Goal: Information Seeking & Learning: Learn about a topic

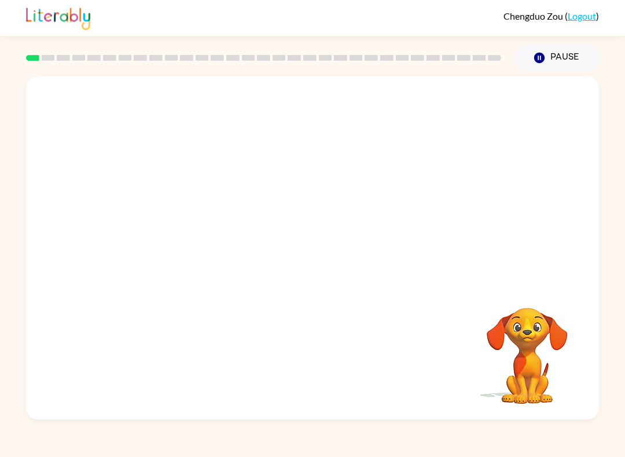
click at [192, 100] on video "Your browser must support playing .mp4 files to use Literably. Please try using…" at bounding box center [312, 179] width 573 height 207
click at [193, 108] on video "Your browser must support playing .mp4 files to use Literably. Please try using…" at bounding box center [312, 179] width 573 height 207
click at [195, 117] on video "Your browser must support playing .mp4 files to use Literably. Please try using…" at bounding box center [312, 179] width 573 height 207
click at [265, 225] on video "Your browser must support playing .mp4 files to use Literably. Please try using…" at bounding box center [312, 179] width 573 height 207
click at [360, 271] on div at bounding box center [312, 247] width 573 height 343
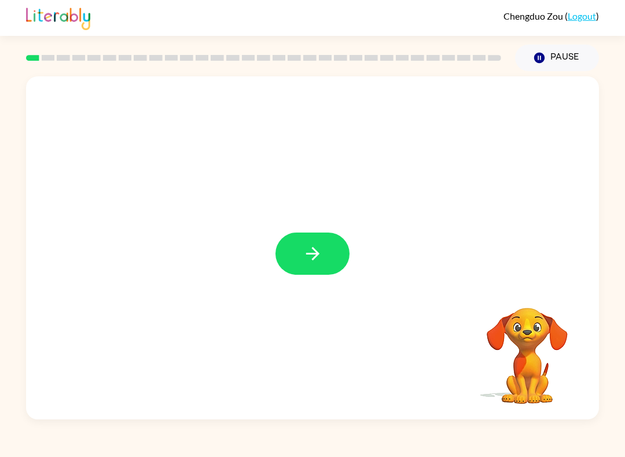
click at [335, 261] on button "button" at bounding box center [313, 254] width 74 height 42
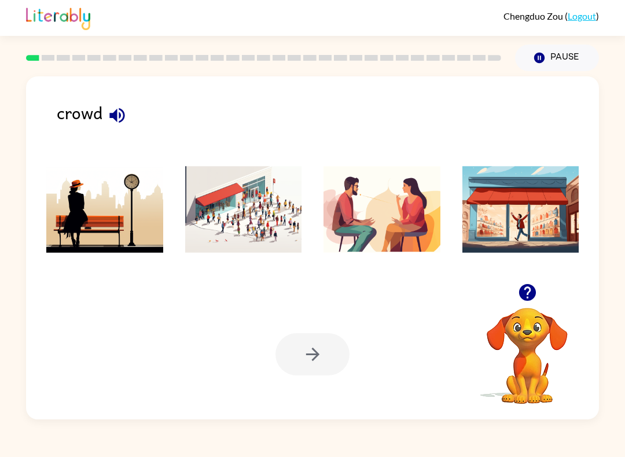
click at [122, 109] on icon "button" at bounding box center [117, 115] width 20 height 20
click at [261, 225] on img at bounding box center [243, 209] width 117 height 87
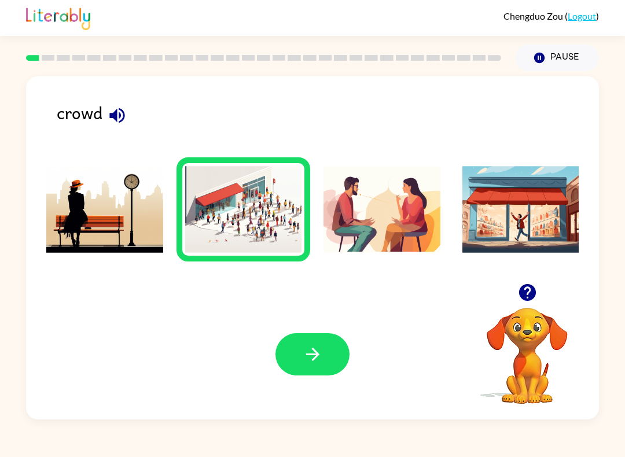
click at [329, 368] on button "button" at bounding box center [313, 354] width 74 height 42
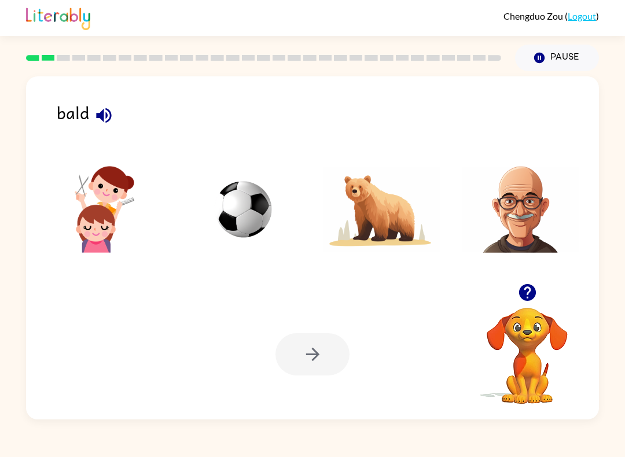
click at [131, 125] on div "bald" at bounding box center [328, 121] width 542 height 43
click at [91, 127] on div "bald" at bounding box center [328, 121] width 542 height 43
click at [96, 118] on icon "button" at bounding box center [104, 115] width 20 height 20
click at [541, 228] on img at bounding box center [521, 209] width 117 height 87
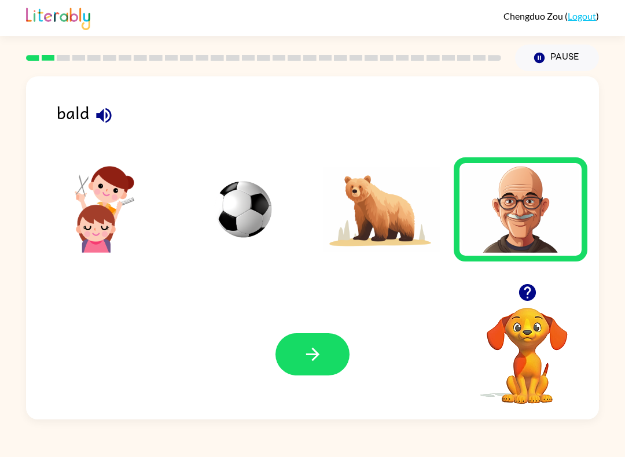
click at [332, 363] on button "button" at bounding box center [313, 354] width 74 height 42
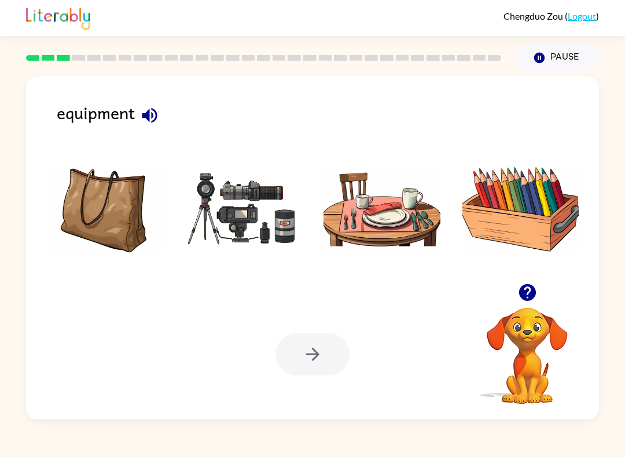
click at [130, 119] on div "equipment" at bounding box center [328, 121] width 542 height 43
click at [157, 127] on button "button" at bounding box center [150, 116] width 30 height 30
click at [245, 262] on li at bounding box center [244, 209] width 134 height 104
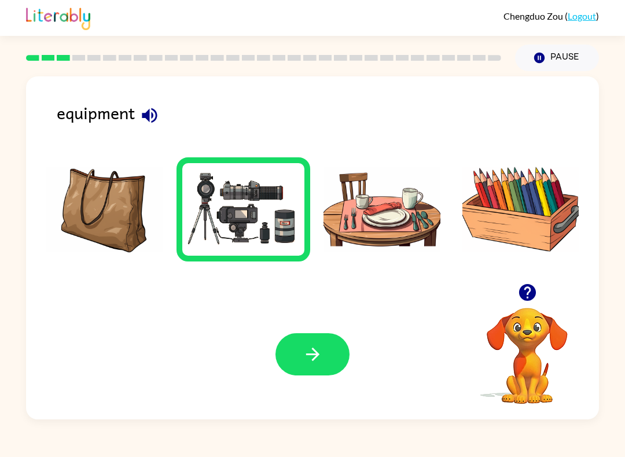
click at [314, 347] on icon "button" at bounding box center [313, 354] width 20 height 20
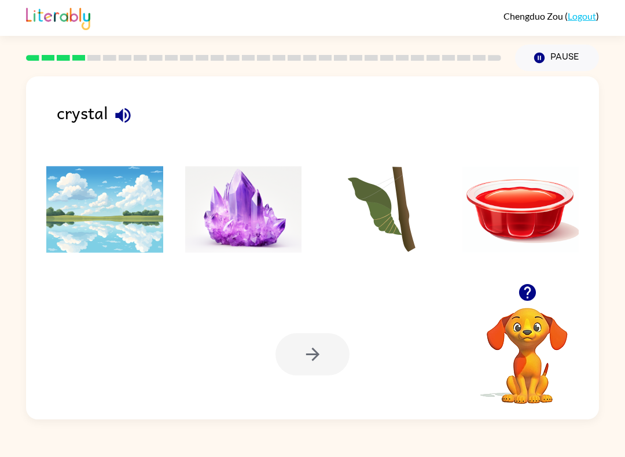
click at [130, 115] on icon "button" at bounding box center [123, 115] width 20 height 20
click at [251, 237] on img at bounding box center [243, 209] width 117 height 87
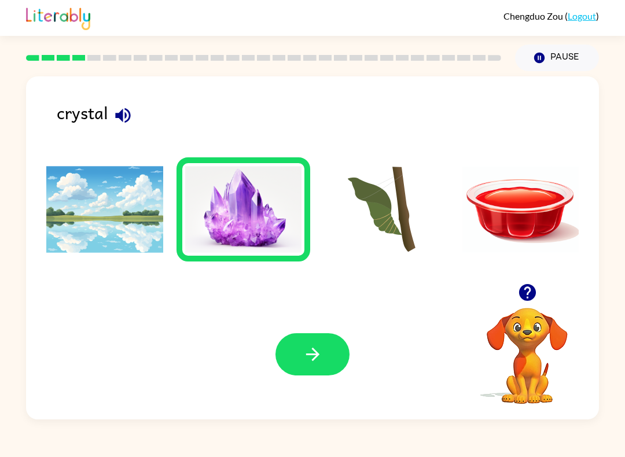
click at [309, 360] on icon "button" at bounding box center [313, 354] width 20 height 20
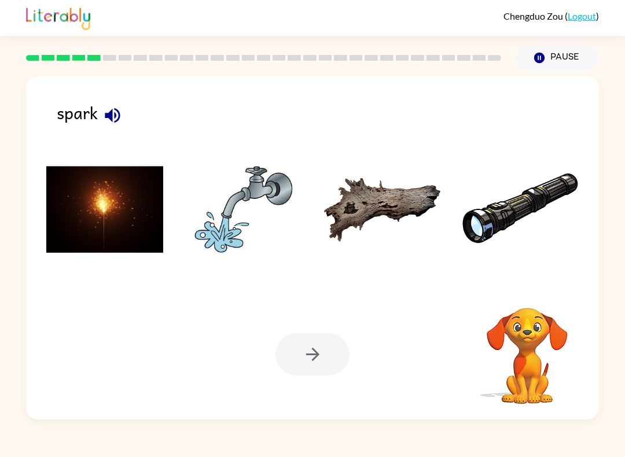
click at [135, 116] on div "spark" at bounding box center [328, 121] width 542 height 43
click at [111, 107] on icon "button" at bounding box center [112, 115] width 20 height 20
click at [151, 253] on img at bounding box center [104, 209] width 117 height 87
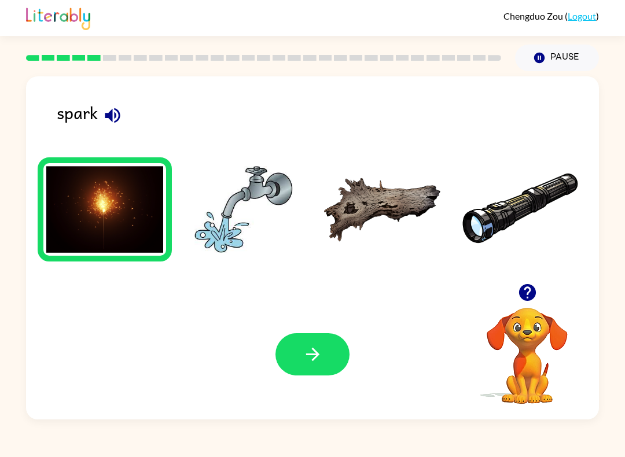
click at [329, 384] on div "Your browser must support playing .mp4 files to use Literably. Please try using…" at bounding box center [312, 354] width 573 height 130
click at [314, 366] on button "button" at bounding box center [313, 354] width 74 height 42
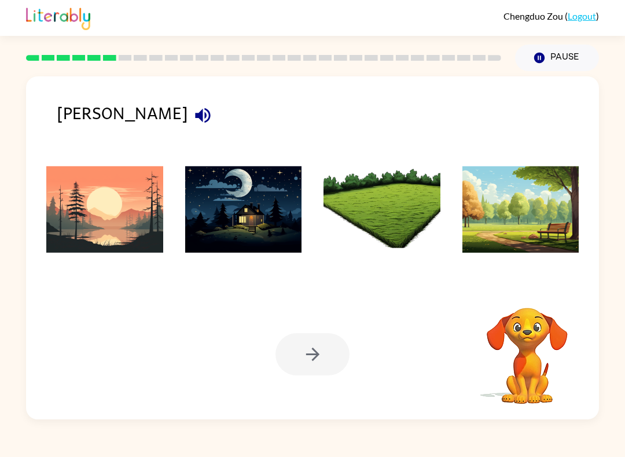
click at [195, 119] on icon "button" at bounding box center [202, 115] width 15 height 15
click at [195, 112] on icon "button" at bounding box center [202, 115] width 15 height 15
click at [156, 229] on img at bounding box center [104, 209] width 117 height 87
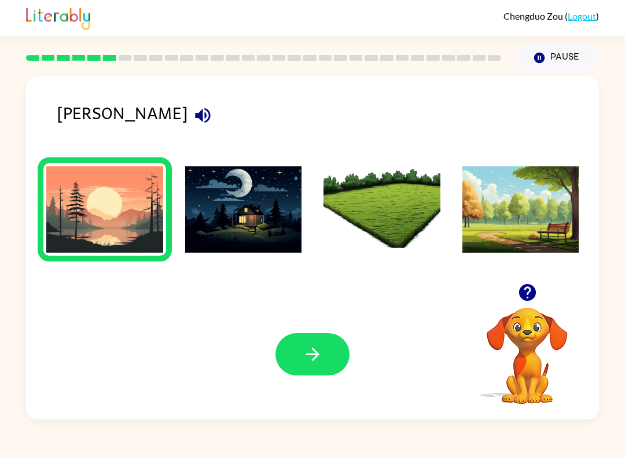
click at [318, 358] on icon "button" at bounding box center [313, 354] width 20 height 20
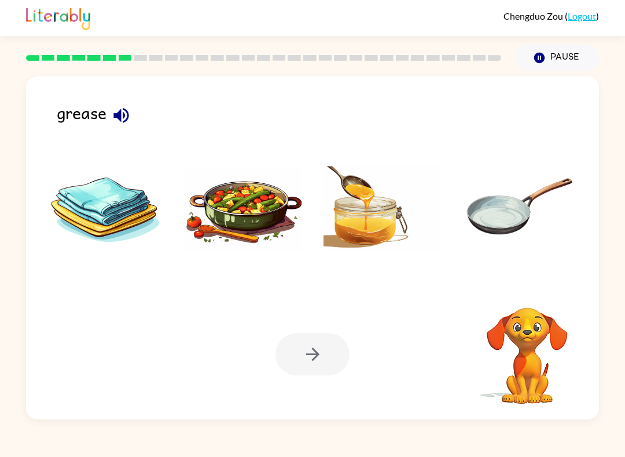
click at [135, 112] on button "button" at bounding box center [122, 116] width 30 height 30
click at [129, 122] on icon "button" at bounding box center [121, 115] width 20 height 20
click at [132, 123] on button "button" at bounding box center [122, 116] width 30 height 30
click at [129, 129] on button "button" at bounding box center [122, 116] width 30 height 30
click at [396, 238] on img at bounding box center [382, 209] width 117 height 87
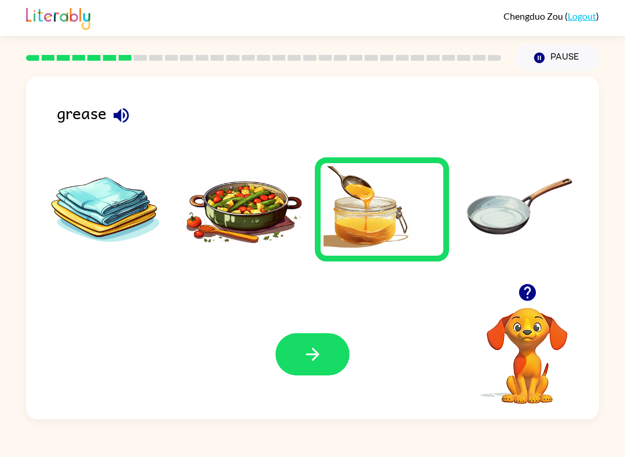
click at [321, 369] on button "button" at bounding box center [313, 354] width 74 height 42
click at [33, 80] on div "grease Your browser must support playing .mp4 files to use Literably. Please tr…" at bounding box center [312, 247] width 573 height 343
click at [121, 113] on icon "button" at bounding box center [120, 115] width 15 height 15
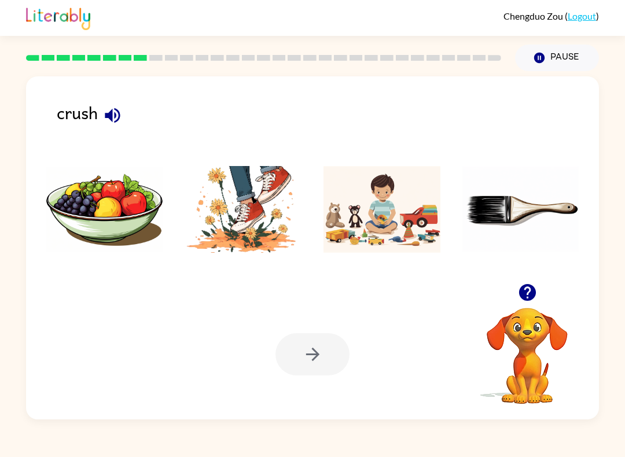
click at [111, 116] on icon "button" at bounding box center [112, 115] width 15 height 15
click at [277, 243] on img at bounding box center [243, 209] width 117 height 87
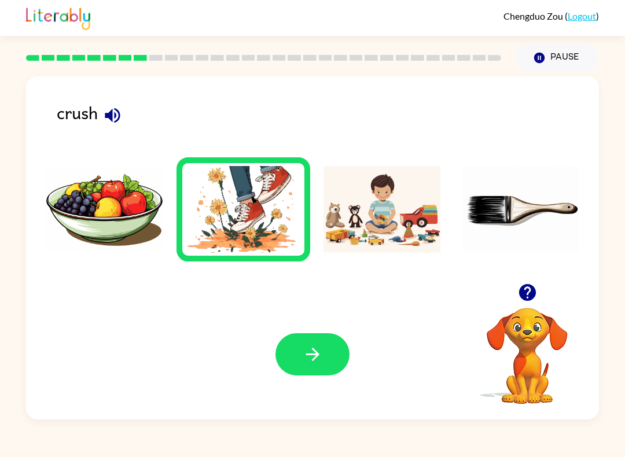
click at [308, 364] on icon "button" at bounding box center [313, 354] width 20 height 20
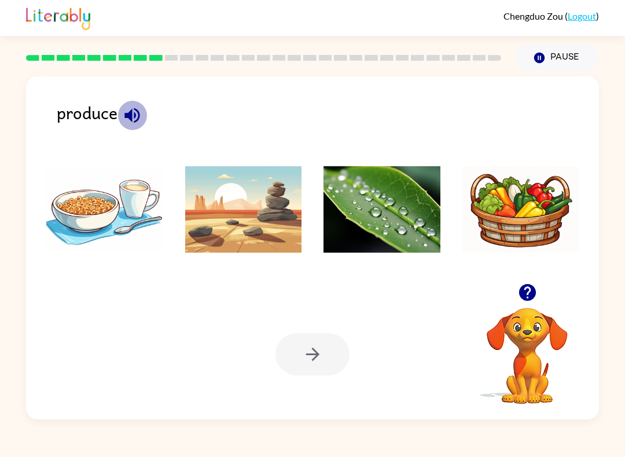
click at [140, 123] on icon "button" at bounding box center [132, 115] width 20 height 20
click at [390, 242] on img at bounding box center [382, 209] width 117 height 87
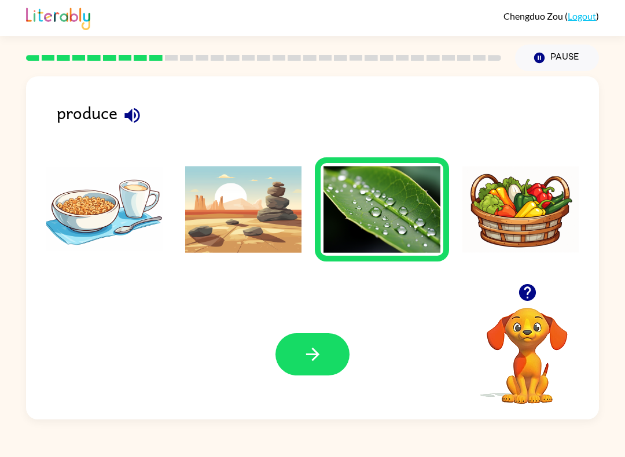
click at [310, 361] on icon "button" at bounding box center [313, 354] width 20 height 20
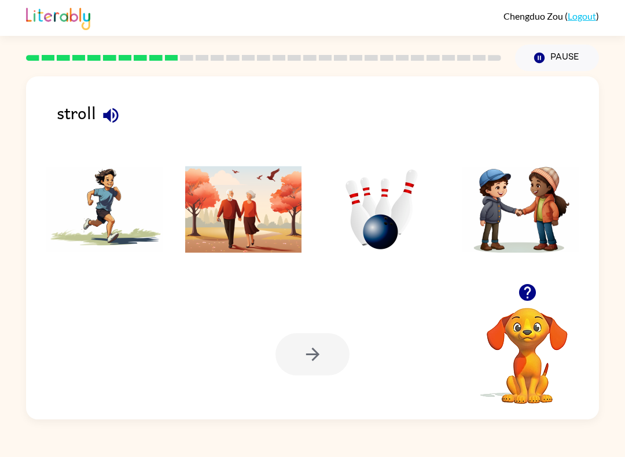
click at [111, 109] on icon "button" at bounding box center [111, 115] width 20 height 20
click at [263, 273] on ul at bounding box center [313, 215] width 550 height 117
click at [278, 253] on img at bounding box center [243, 209] width 117 height 87
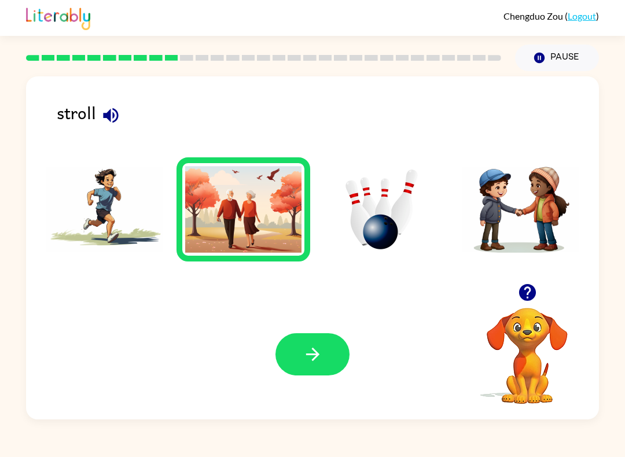
click at [326, 376] on button "button" at bounding box center [313, 354] width 74 height 42
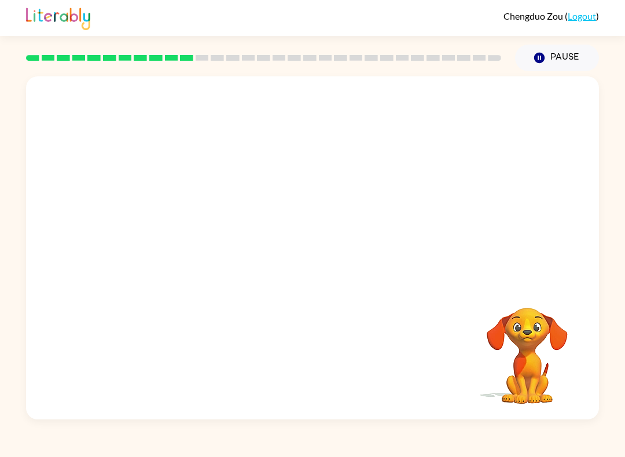
click at [481, 106] on video "Your browser must support playing .mp4 files to use Literably. Please try using…" at bounding box center [312, 179] width 573 height 207
click at [482, 98] on video "Your browser must support playing .mp4 files to use Literably. Please try using…" at bounding box center [312, 179] width 573 height 207
click at [297, 245] on div at bounding box center [313, 254] width 74 height 42
click at [301, 271] on div at bounding box center [313, 254] width 74 height 42
click at [316, 258] on icon "button" at bounding box center [312, 253] width 13 height 13
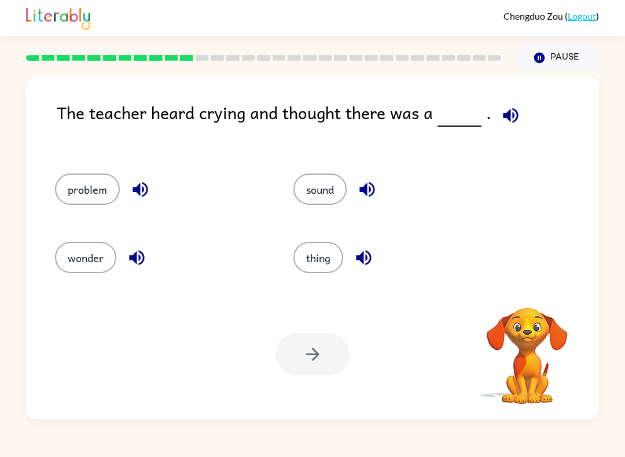
click at [492, 98] on div "The teacher heard crying and thought there was a . problem sound wonder thing Y…" at bounding box center [312, 247] width 573 height 343
click at [514, 116] on icon "button" at bounding box center [510, 115] width 15 height 15
click at [514, 112] on icon "button" at bounding box center [511, 115] width 20 height 20
click at [511, 116] on icon "button" at bounding box center [510, 115] width 15 height 15
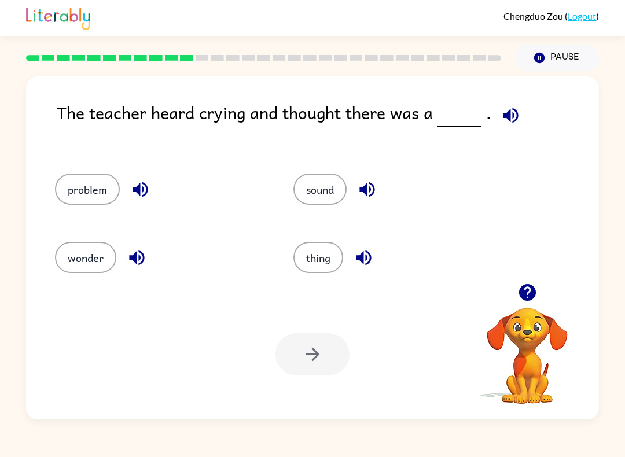
click at [511, 114] on icon "button" at bounding box center [511, 115] width 20 height 20
click at [371, 194] on icon "button" at bounding box center [367, 189] width 20 height 20
click at [367, 265] on icon "button" at bounding box center [363, 258] width 15 height 15
click at [134, 256] on icon "button" at bounding box center [136, 258] width 15 height 15
click at [130, 184] on icon "button" at bounding box center [140, 189] width 20 height 20
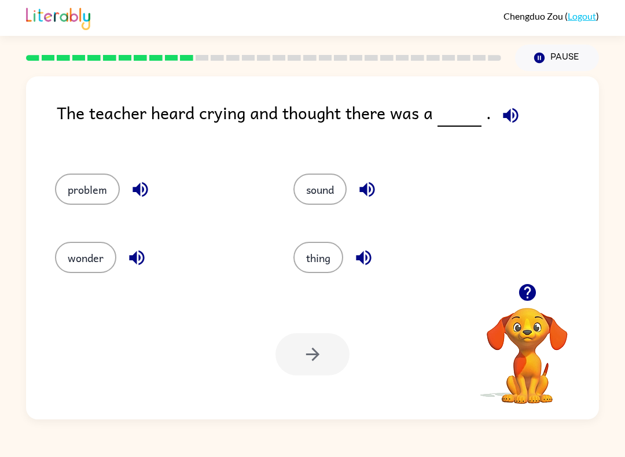
click at [515, 120] on icon "button" at bounding box center [511, 115] width 20 height 20
click at [89, 200] on button "problem" at bounding box center [87, 189] width 65 height 31
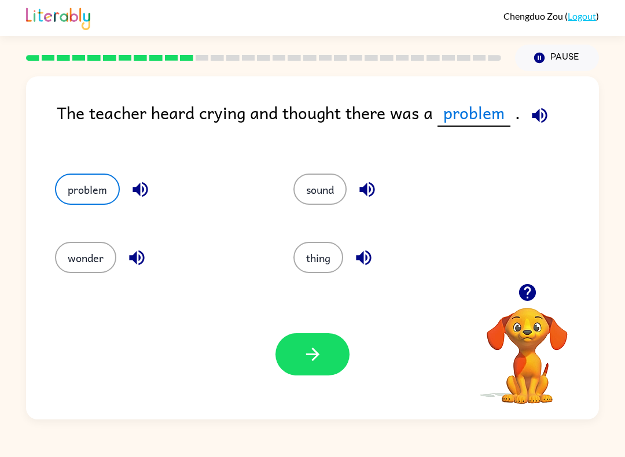
click at [526, 119] on button "button" at bounding box center [540, 116] width 30 height 30
click at [310, 366] on button "button" at bounding box center [313, 354] width 74 height 42
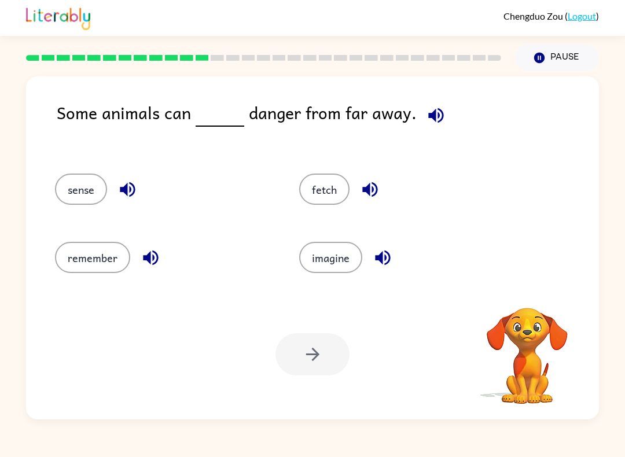
click at [439, 107] on icon "button" at bounding box center [436, 115] width 20 height 20
click at [437, 118] on icon "button" at bounding box center [435, 115] width 15 height 15
click at [128, 190] on icon "button" at bounding box center [127, 189] width 15 height 15
click at [159, 270] on button "button" at bounding box center [151, 258] width 30 height 30
click at [75, 167] on div "sense" at bounding box center [155, 186] width 244 height 68
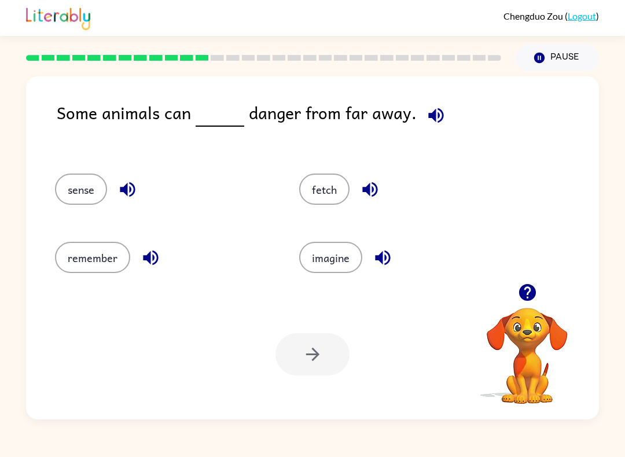
click at [81, 194] on button "sense" at bounding box center [81, 189] width 52 height 31
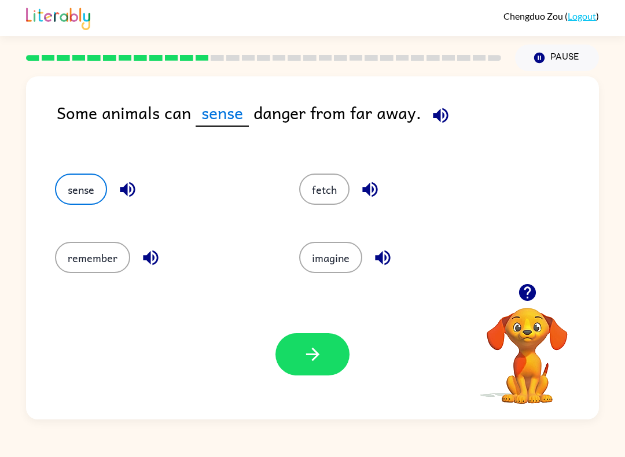
click at [321, 365] on button "button" at bounding box center [313, 354] width 74 height 42
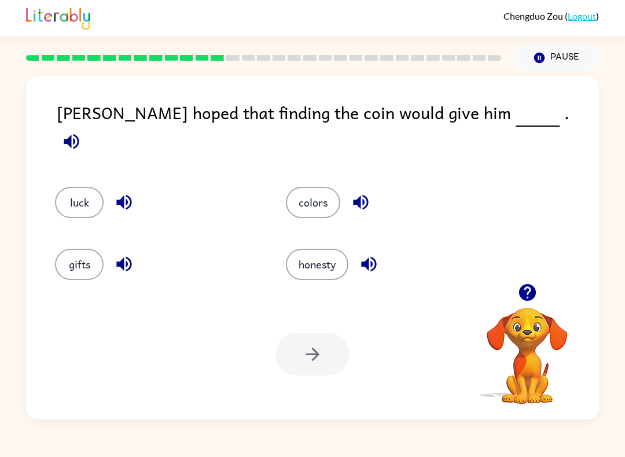
click at [86, 126] on span at bounding box center [72, 139] width 30 height 26
click at [86, 127] on button "button" at bounding box center [72, 142] width 30 height 30
click at [119, 255] on icon "button" at bounding box center [124, 264] width 20 height 20
click at [126, 196] on icon "button" at bounding box center [124, 202] width 20 height 20
click at [360, 192] on icon "button" at bounding box center [361, 202] width 20 height 20
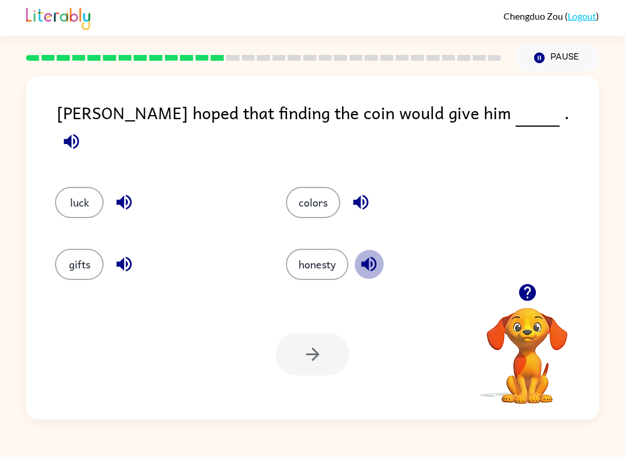
click at [368, 265] on icon "button" at bounding box center [369, 264] width 20 height 20
click at [71, 190] on button "luck" at bounding box center [79, 202] width 49 height 31
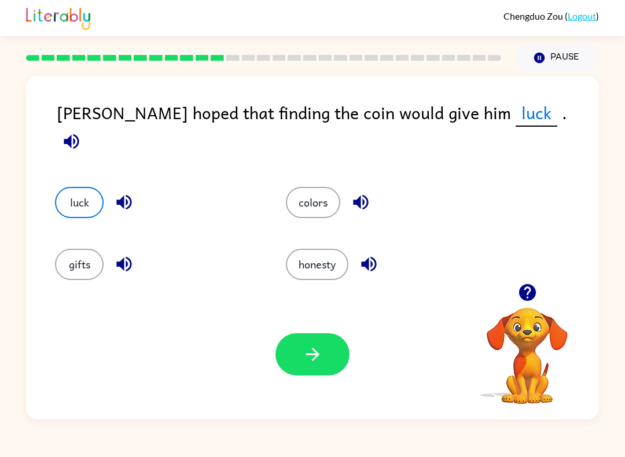
click at [327, 358] on button "button" at bounding box center [313, 354] width 74 height 42
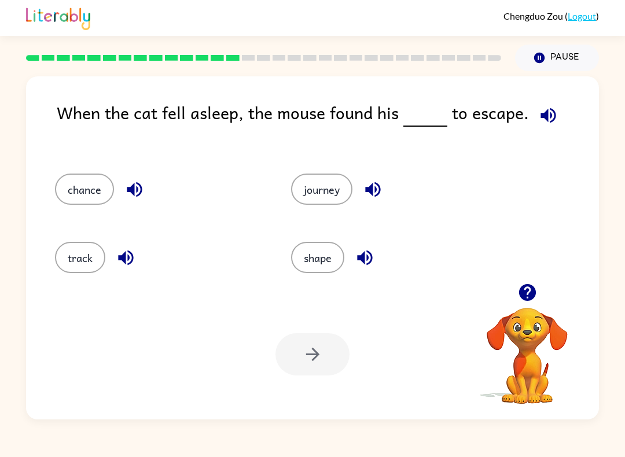
click at [542, 118] on icon "button" at bounding box center [548, 115] width 15 height 15
click at [390, 181] on div "journey" at bounding box center [396, 189] width 210 height 31
click at [383, 192] on icon "button" at bounding box center [373, 189] width 20 height 20
click at [372, 247] on button "button" at bounding box center [365, 258] width 30 height 30
click at [131, 181] on icon "button" at bounding box center [134, 189] width 20 height 20
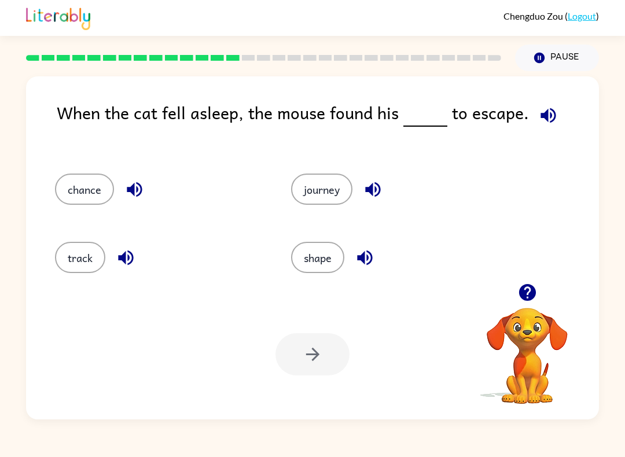
click at [134, 242] on div "track" at bounding box center [151, 254] width 236 height 68
click at [129, 249] on icon "button" at bounding box center [126, 258] width 20 height 20
click at [139, 254] on button "button" at bounding box center [126, 258] width 30 height 30
click at [133, 251] on icon "button" at bounding box center [126, 258] width 20 height 20
click at [136, 250] on icon "button" at bounding box center [126, 258] width 20 height 20
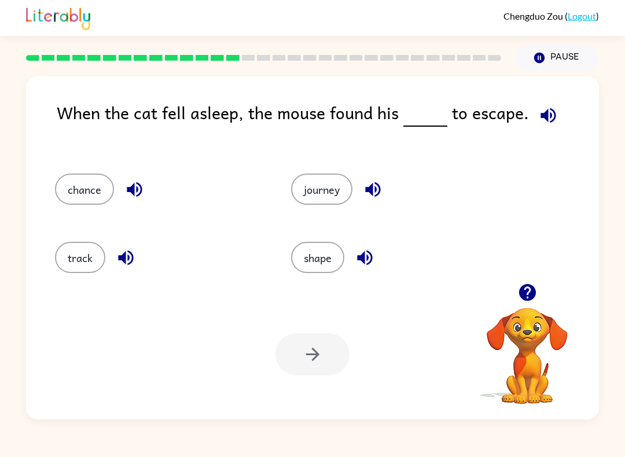
click at [98, 186] on button "chance" at bounding box center [84, 189] width 59 height 31
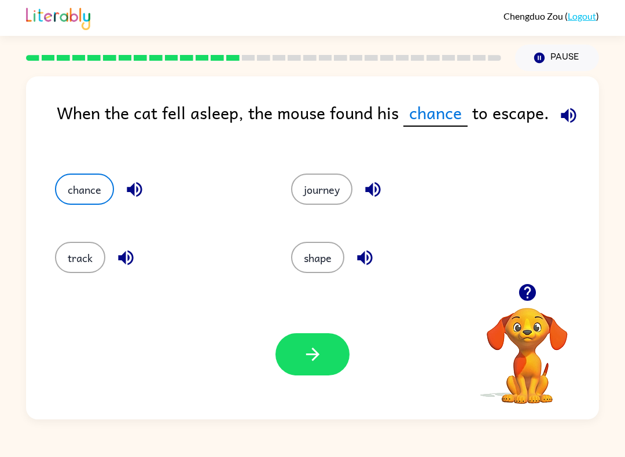
click at [324, 361] on button "button" at bounding box center [313, 354] width 74 height 42
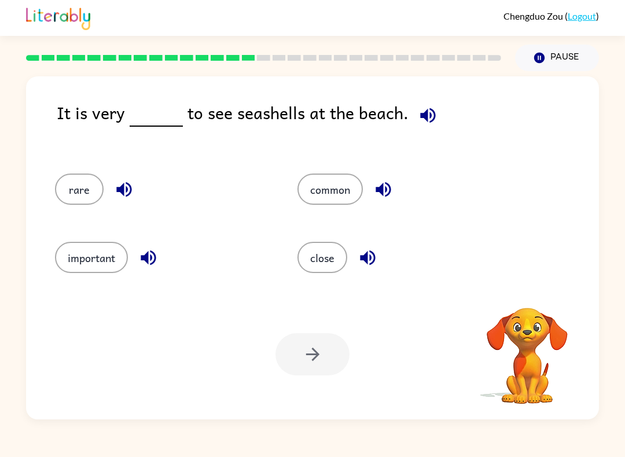
click at [425, 111] on icon "button" at bounding box center [428, 115] width 20 height 20
click at [395, 184] on button "button" at bounding box center [384, 190] width 30 height 30
click at [379, 250] on button "button" at bounding box center [368, 258] width 30 height 30
click at [376, 254] on icon "button" at bounding box center [368, 258] width 20 height 20
click at [371, 257] on icon "button" at bounding box center [367, 258] width 15 height 15
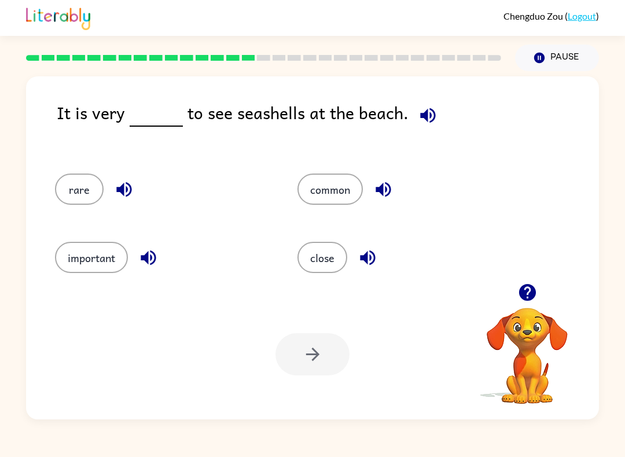
click at [369, 255] on icon "button" at bounding box center [368, 258] width 20 height 20
click at [156, 262] on icon "button" at bounding box center [148, 258] width 20 height 20
click at [134, 186] on icon "button" at bounding box center [124, 189] width 20 height 20
click at [342, 188] on button "common" at bounding box center [330, 189] width 65 height 31
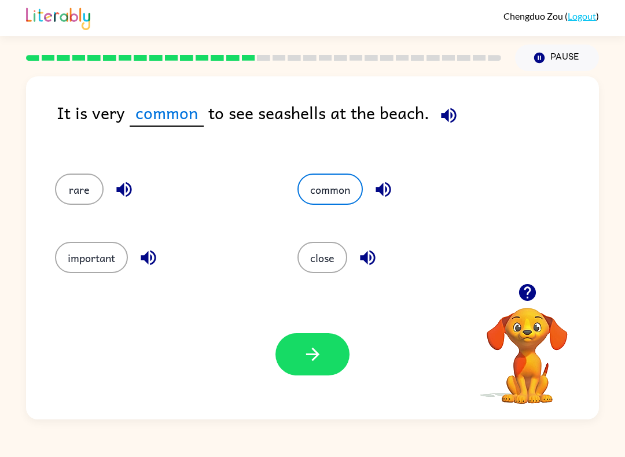
click at [68, 204] on button "rare" at bounding box center [79, 189] width 49 height 31
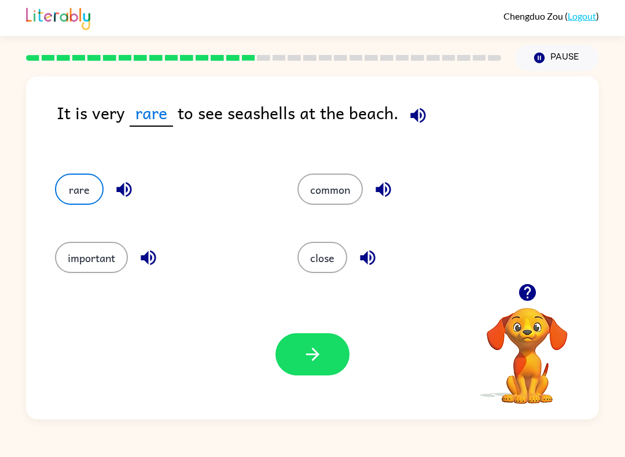
click at [312, 365] on icon "button" at bounding box center [313, 354] width 20 height 20
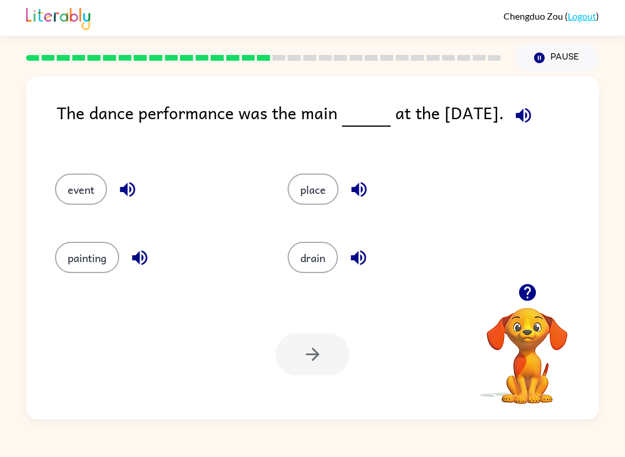
click at [516, 104] on button "button" at bounding box center [524, 116] width 30 height 30
click at [368, 195] on icon "button" at bounding box center [359, 189] width 20 height 20
click at [348, 266] on button "button" at bounding box center [359, 258] width 30 height 30
click at [144, 254] on icon "button" at bounding box center [139, 258] width 15 height 15
click at [129, 183] on icon "button" at bounding box center [128, 189] width 20 height 20
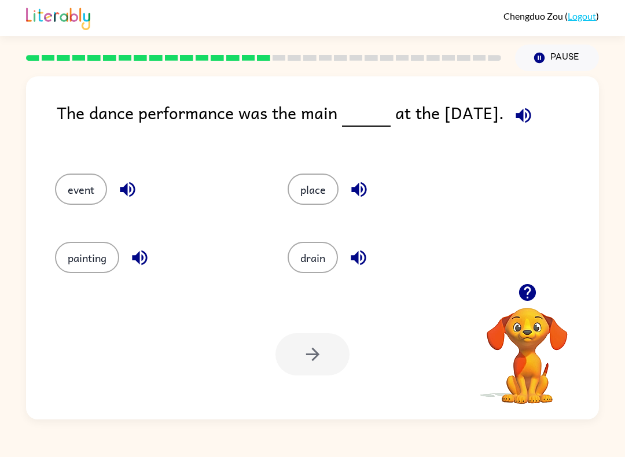
click at [88, 183] on button "event" at bounding box center [81, 189] width 52 height 31
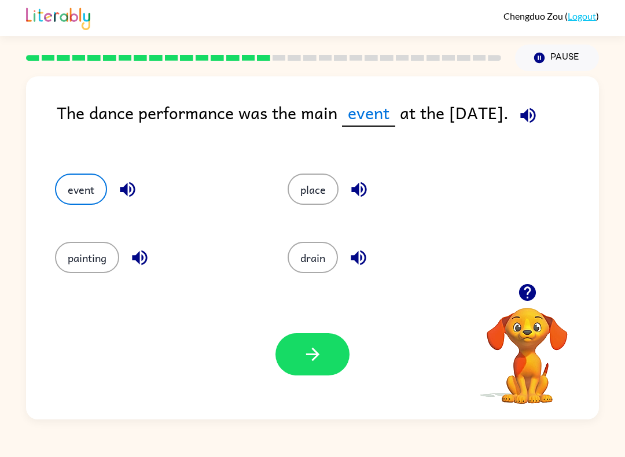
click at [536, 111] on icon "button" at bounding box center [527, 115] width 15 height 15
click at [331, 360] on button "button" at bounding box center [313, 354] width 74 height 42
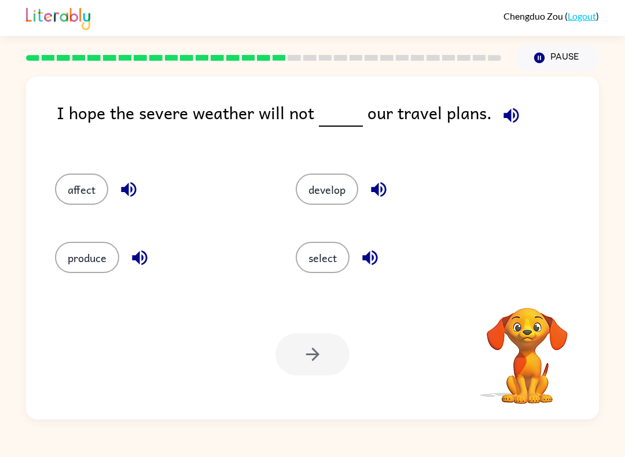
click at [508, 120] on icon "button" at bounding box center [511, 115] width 20 height 20
click at [342, 190] on button "develop" at bounding box center [327, 189] width 63 height 31
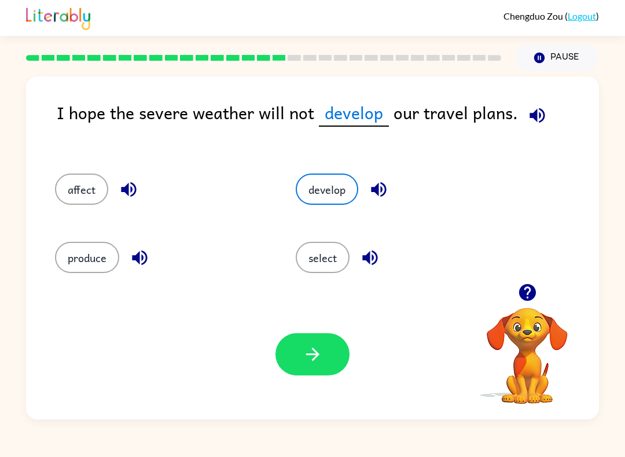
click at [128, 195] on icon "button" at bounding box center [128, 189] width 15 height 15
click at [134, 256] on icon "button" at bounding box center [139, 258] width 15 height 15
click at [393, 195] on button "button" at bounding box center [379, 190] width 30 height 30
click at [377, 253] on icon "button" at bounding box center [370, 258] width 20 height 20
click at [75, 192] on button "affect" at bounding box center [81, 189] width 53 height 31
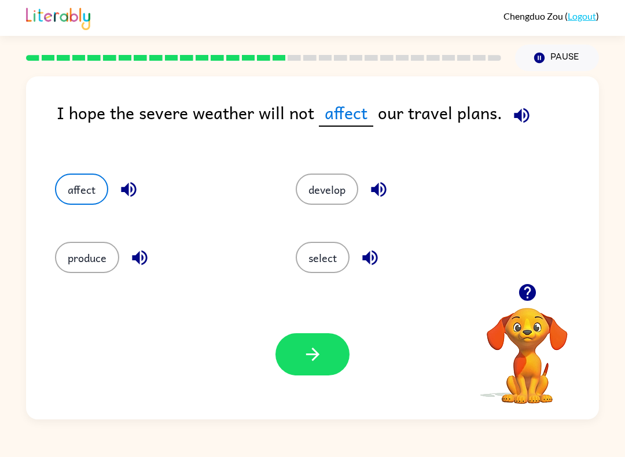
click at [525, 118] on icon "button" at bounding box center [521, 115] width 15 height 15
click at [527, 113] on icon "button" at bounding box center [522, 115] width 20 height 20
click at [314, 365] on button "button" at bounding box center [313, 354] width 74 height 42
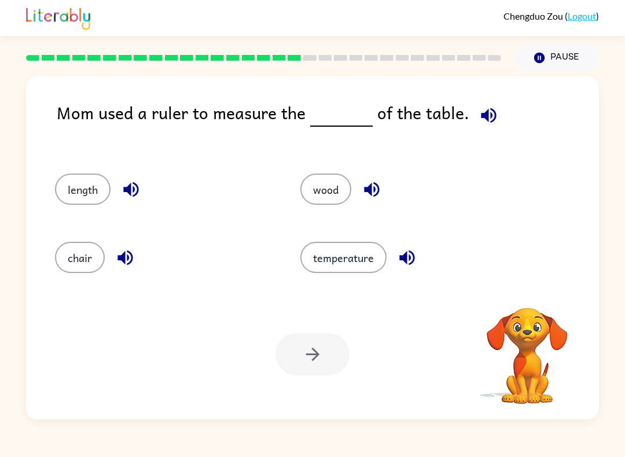
click at [494, 113] on button "button" at bounding box center [489, 116] width 30 height 30
click at [362, 197] on icon "button" at bounding box center [372, 189] width 20 height 20
click at [404, 263] on icon "button" at bounding box center [407, 258] width 20 height 20
click at [129, 265] on icon "button" at bounding box center [125, 258] width 15 height 15
click at [124, 196] on icon "button" at bounding box center [131, 189] width 20 height 20
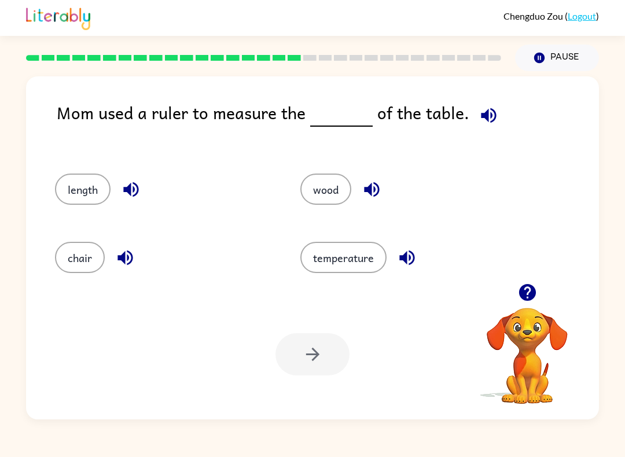
click at [96, 189] on button "length" at bounding box center [83, 189] width 56 height 31
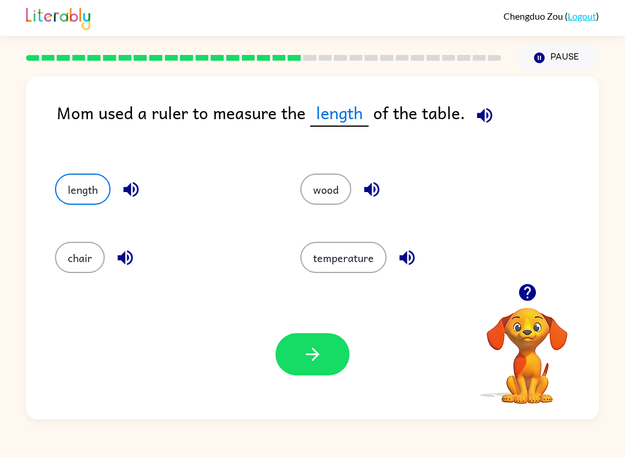
click at [316, 368] on button "button" at bounding box center [313, 354] width 74 height 42
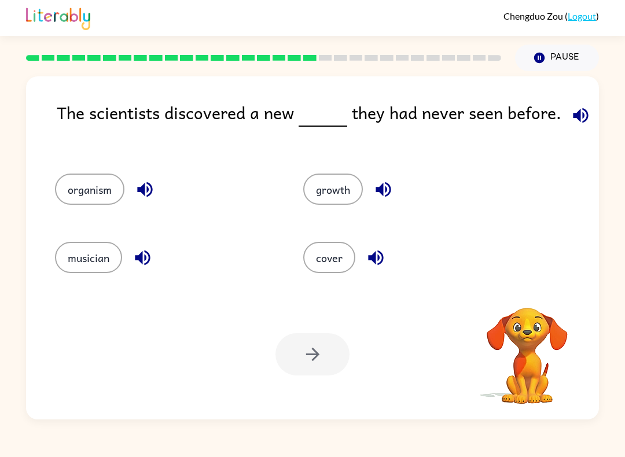
click at [583, 114] on icon "button" at bounding box center [580, 115] width 15 height 15
click at [573, 119] on icon "button" at bounding box center [580, 115] width 15 height 15
click at [516, 261] on div "cover" at bounding box center [414, 257] width 222 height 31
click at [540, 243] on div "organism growth musician cover" at bounding box center [313, 219] width 550 height 127
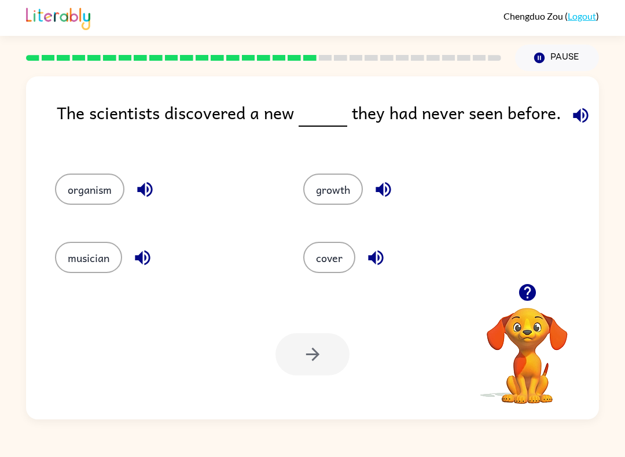
click at [572, 126] on icon "button" at bounding box center [581, 115] width 20 height 20
click at [575, 119] on icon "button" at bounding box center [580, 115] width 15 height 15
click at [372, 263] on icon "button" at bounding box center [376, 258] width 20 height 20
click at [384, 189] on icon "button" at bounding box center [383, 189] width 20 height 20
click at [149, 189] on icon "button" at bounding box center [145, 189] width 20 height 20
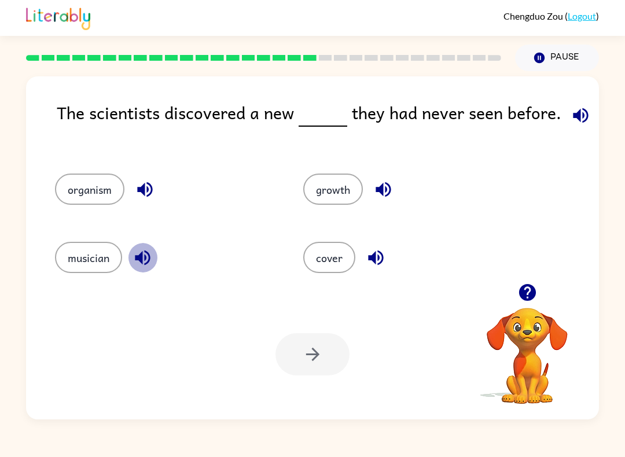
click at [157, 256] on button "button" at bounding box center [143, 258] width 30 height 30
click at [146, 181] on icon "button" at bounding box center [145, 189] width 20 height 20
click at [152, 189] on icon "button" at bounding box center [144, 189] width 15 height 15
click at [144, 198] on icon "button" at bounding box center [145, 189] width 20 height 20
click at [105, 200] on button "organism" at bounding box center [89, 189] width 69 height 31
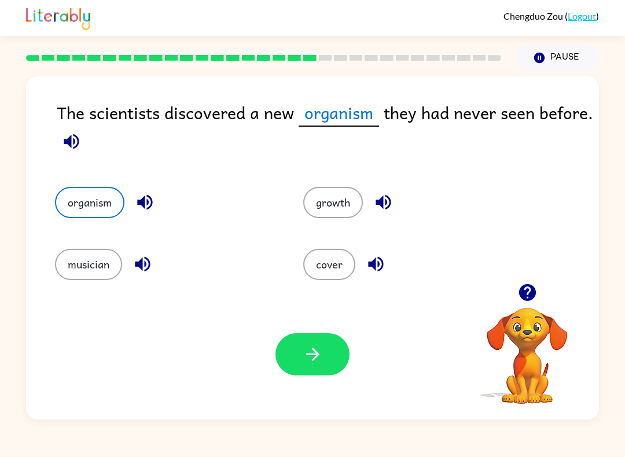
click at [303, 376] on button "button" at bounding box center [313, 354] width 74 height 42
click at [309, 381] on div "Your browser must support playing .mp4 files to use Literably. Please try using…" at bounding box center [312, 354] width 573 height 130
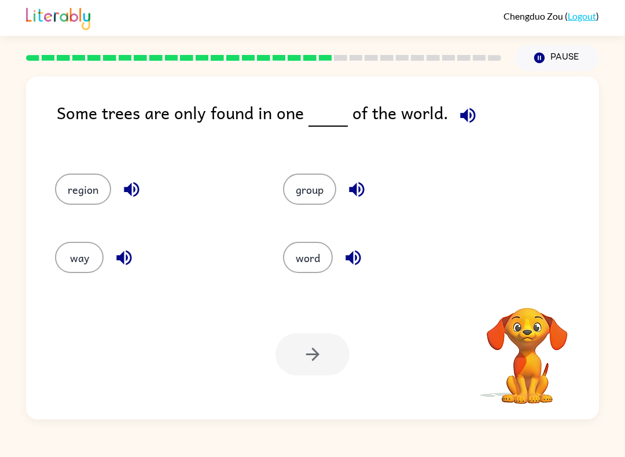
click at [329, 354] on div at bounding box center [313, 354] width 74 height 42
click at [459, 111] on icon "button" at bounding box center [468, 115] width 20 height 20
click at [84, 212] on div "region" at bounding box center [147, 186] width 228 height 68
click at [335, 193] on button "group" at bounding box center [309, 189] width 53 height 31
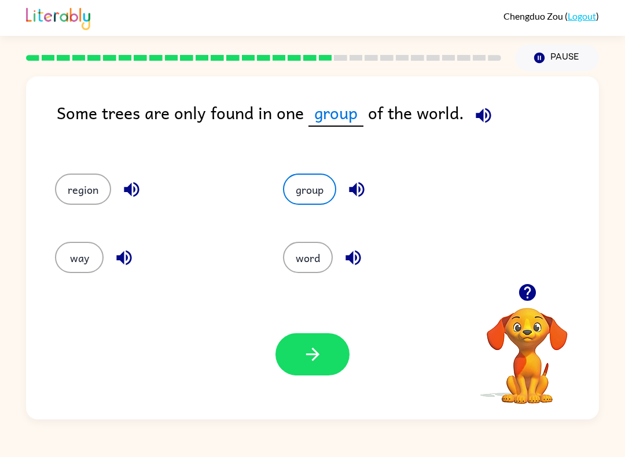
click at [308, 205] on button "group" at bounding box center [309, 189] width 53 height 31
click at [353, 195] on icon "button" at bounding box center [357, 189] width 20 height 20
click at [346, 258] on icon "button" at bounding box center [353, 258] width 15 height 15
click at [118, 259] on icon "button" at bounding box center [123, 258] width 15 height 15
click at [319, 193] on button "group" at bounding box center [309, 189] width 53 height 31
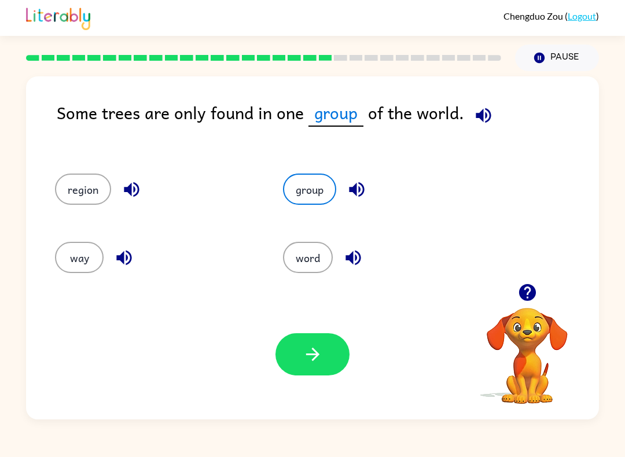
click at [369, 192] on button "button" at bounding box center [357, 190] width 30 height 30
click at [496, 108] on div "Some trees are only found in one group of the world." at bounding box center [328, 125] width 542 height 51
click at [481, 122] on icon "button" at bounding box center [484, 115] width 20 height 20
click at [331, 351] on button "button" at bounding box center [313, 354] width 74 height 42
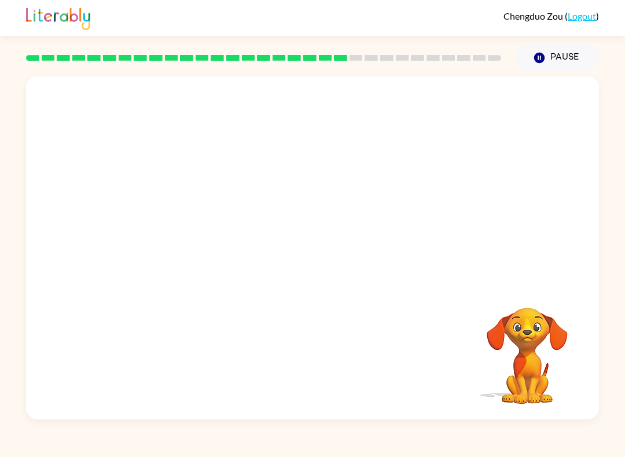
click at [624, 223] on div "Your browser must support playing .mp4 files to use Literably. Please try using…" at bounding box center [312, 245] width 625 height 349
click at [423, 245] on video "Your browser must support playing .mp4 files to use Literably. Please try using…" at bounding box center [312, 179] width 573 height 207
click at [426, 245] on video "Your browser must support playing .mp4 files to use Literably. Please try using…" at bounding box center [312, 179] width 573 height 207
click at [429, 254] on video "Your browser must support playing .mp4 files to use Literably. Please try using…" at bounding box center [312, 179] width 573 height 207
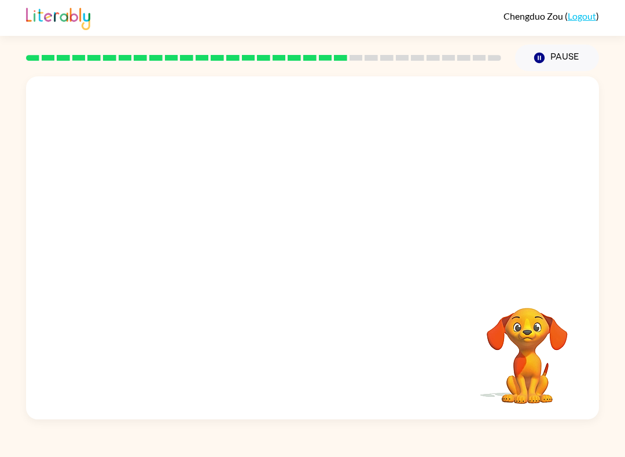
click at [428, 254] on video "Your browser must support playing .mp4 files to use Literably. Please try using…" at bounding box center [312, 179] width 573 height 207
click at [426, 244] on video "Your browser must support playing .mp4 files to use Literably. Please try using…" at bounding box center [312, 179] width 573 height 207
click at [426, 243] on video "Your browser must support playing .mp4 files to use Literably. Please try using…" at bounding box center [312, 179] width 573 height 207
click at [434, 253] on video "Your browser must support playing .mp4 files to use Literably. Please try using…" at bounding box center [312, 179] width 573 height 207
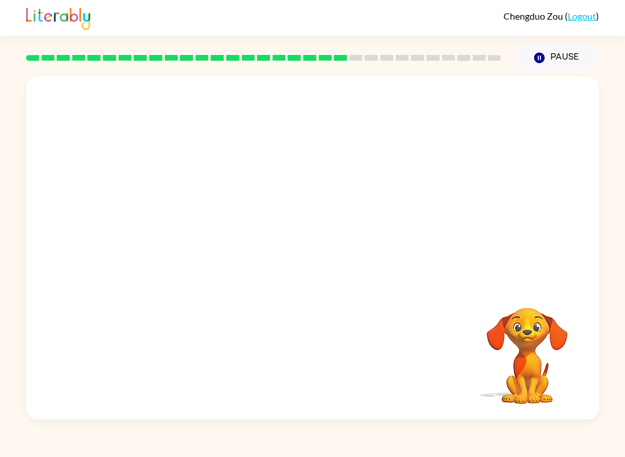
click at [432, 252] on video "Your browser must support playing .mp4 files to use Literably. Please try using…" at bounding box center [312, 179] width 573 height 207
click at [429, 249] on video "Your browser must support playing .mp4 files to use Literably. Please try using…" at bounding box center [312, 179] width 573 height 207
click at [327, 248] on button "button" at bounding box center [313, 254] width 74 height 42
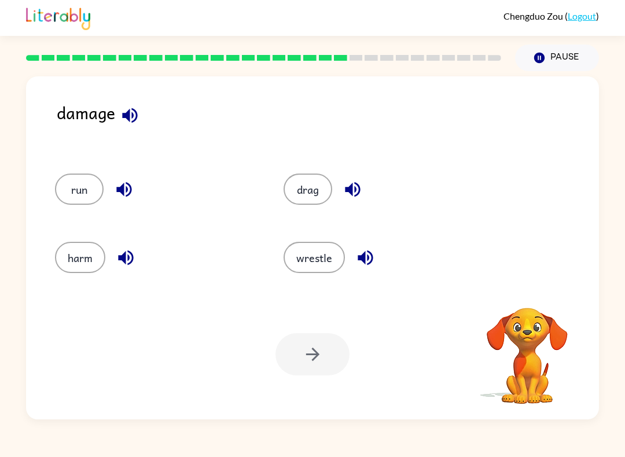
click at [118, 125] on button "button" at bounding box center [130, 116] width 30 height 30
click at [132, 190] on icon "button" at bounding box center [124, 189] width 20 height 20
click at [122, 267] on icon "button" at bounding box center [126, 258] width 20 height 20
click at [345, 179] on button "button" at bounding box center [353, 190] width 30 height 30
click at [371, 259] on icon "button" at bounding box center [365, 258] width 20 height 20
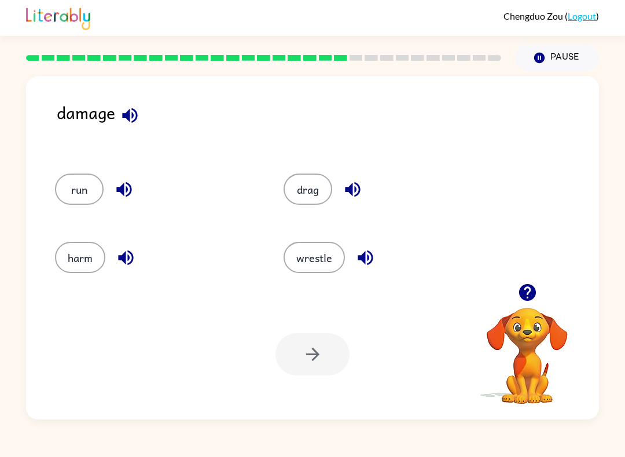
click at [117, 190] on icon "button" at bounding box center [123, 189] width 15 height 15
click at [125, 120] on icon "button" at bounding box center [130, 115] width 20 height 20
click at [126, 258] on icon "button" at bounding box center [125, 258] width 15 height 15
click at [68, 285] on div "harm" at bounding box center [147, 254] width 229 height 68
click at [365, 182] on div "drag" at bounding box center [385, 189] width 202 height 31
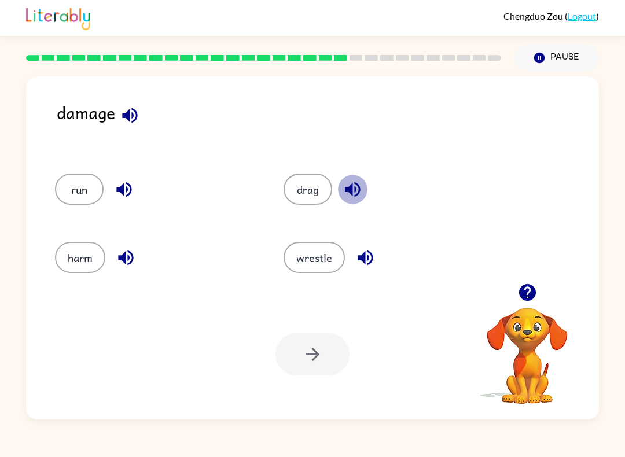
click at [350, 196] on icon "button" at bounding box center [353, 189] width 20 height 20
click at [369, 249] on icon "button" at bounding box center [365, 258] width 20 height 20
click at [421, 339] on div "Your browser must support playing .mp4 files to use Literably. Please try using…" at bounding box center [312, 354] width 573 height 130
click at [135, 262] on icon "button" at bounding box center [126, 258] width 20 height 20
click at [133, 257] on icon "button" at bounding box center [125, 258] width 15 height 15
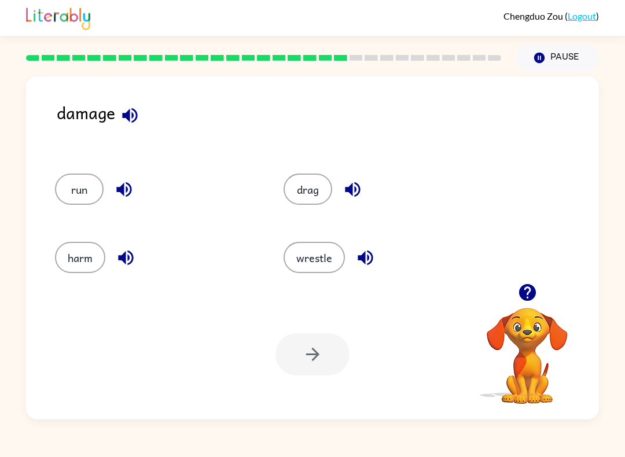
click at [88, 265] on button "harm" at bounding box center [80, 257] width 50 height 31
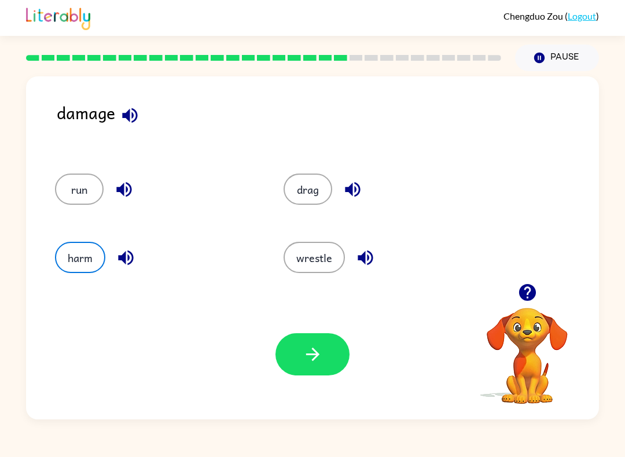
click at [324, 375] on button "button" at bounding box center [313, 354] width 74 height 42
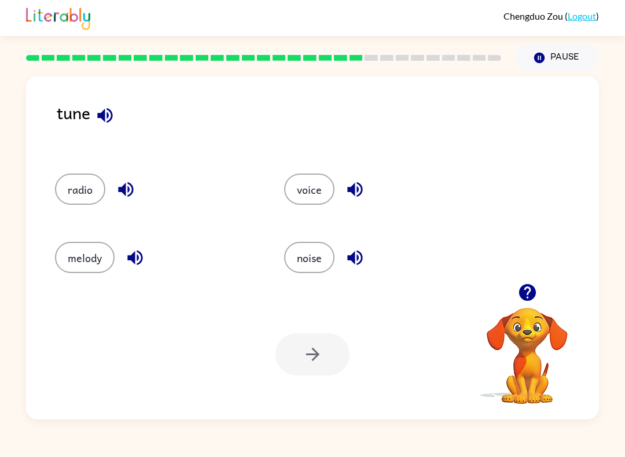
click at [101, 118] on icon "button" at bounding box center [104, 115] width 15 height 15
click at [130, 192] on icon "button" at bounding box center [126, 189] width 20 height 20
click at [132, 262] on icon "button" at bounding box center [135, 258] width 20 height 20
click at [346, 181] on icon "button" at bounding box center [355, 189] width 20 height 20
click at [359, 269] on button "button" at bounding box center [355, 258] width 30 height 30
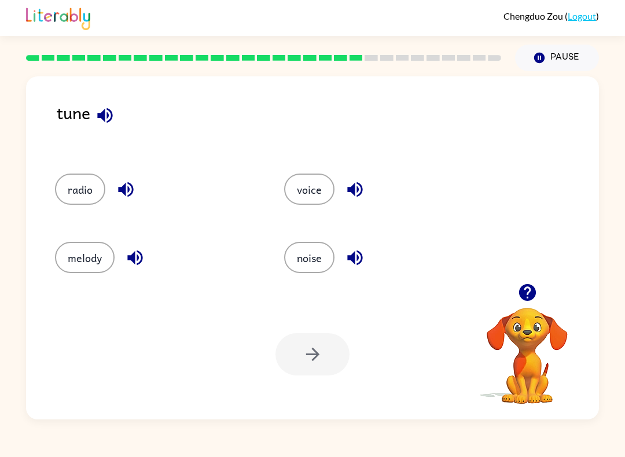
click at [118, 203] on button "button" at bounding box center [126, 190] width 30 height 30
click at [97, 118] on icon "button" at bounding box center [105, 115] width 20 height 20
click at [352, 251] on icon "button" at bounding box center [355, 258] width 20 height 20
click at [141, 266] on icon "button" at bounding box center [135, 258] width 20 height 20
click at [357, 189] on icon "button" at bounding box center [355, 189] width 20 height 20
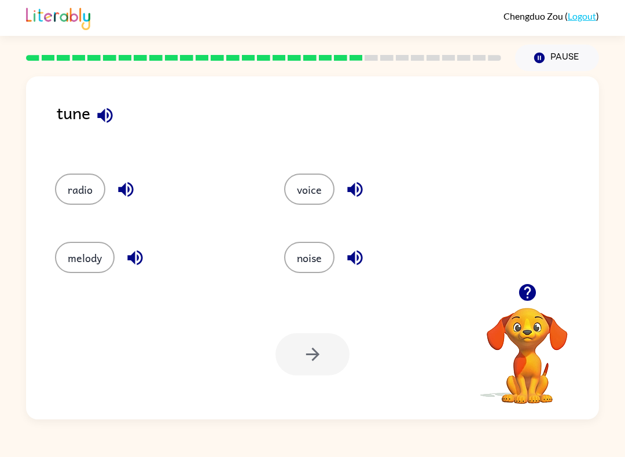
click at [117, 112] on button "button" at bounding box center [105, 116] width 30 height 30
click at [108, 119] on icon "button" at bounding box center [105, 115] width 20 height 20
click at [132, 198] on icon "button" at bounding box center [126, 189] width 20 height 20
click at [120, 194] on icon "button" at bounding box center [126, 189] width 20 height 20
click at [364, 268] on icon "button" at bounding box center [355, 258] width 20 height 20
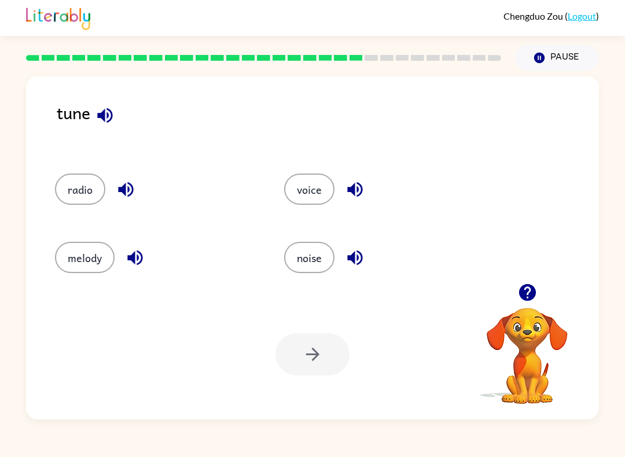
click at [365, 268] on icon "button" at bounding box center [355, 258] width 20 height 20
click at [354, 189] on icon "button" at bounding box center [354, 189] width 15 height 15
click at [153, 250] on div "melody" at bounding box center [156, 257] width 203 height 31
click at [141, 261] on icon "button" at bounding box center [134, 258] width 15 height 15
click at [85, 267] on button "melody" at bounding box center [85, 257] width 60 height 31
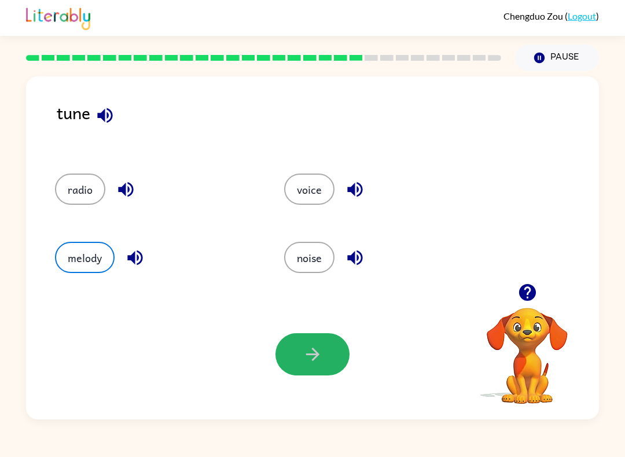
click at [318, 369] on button "button" at bounding box center [313, 354] width 74 height 42
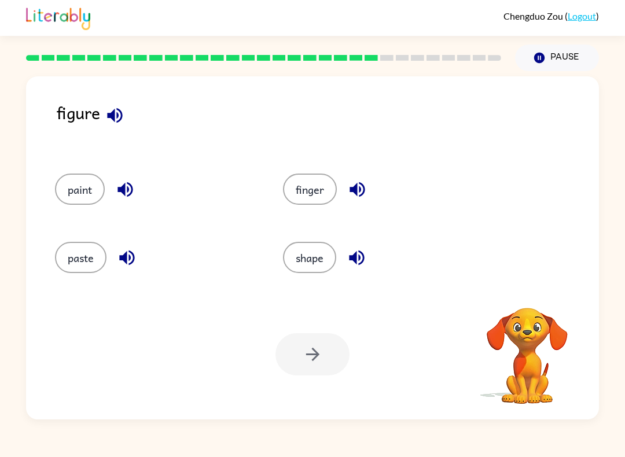
click at [309, 353] on div at bounding box center [313, 354] width 74 height 42
click at [339, 369] on div at bounding box center [313, 354] width 74 height 42
click at [333, 353] on div at bounding box center [313, 354] width 74 height 42
click at [330, 357] on div at bounding box center [313, 354] width 74 height 42
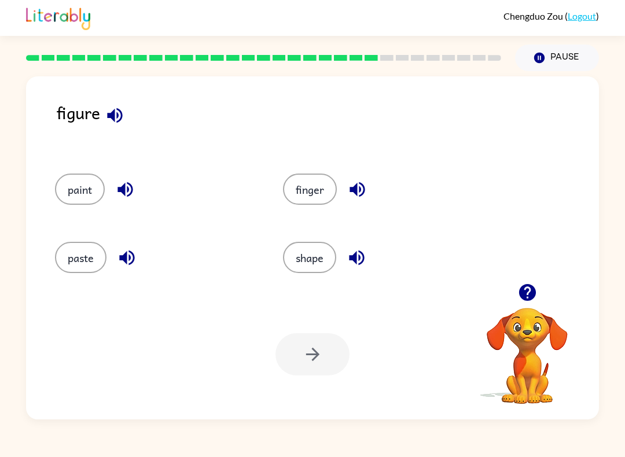
click at [98, 129] on div "figure" at bounding box center [328, 125] width 542 height 51
click at [100, 118] on button "button" at bounding box center [115, 116] width 30 height 30
click at [321, 348] on div at bounding box center [313, 354] width 74 height 42
click at [312, 363] on div at bounding box center [313, 354] width 74 height 42
click at [121, 197] on icon "button" at bounding box center [125, 189] width 20 height 20
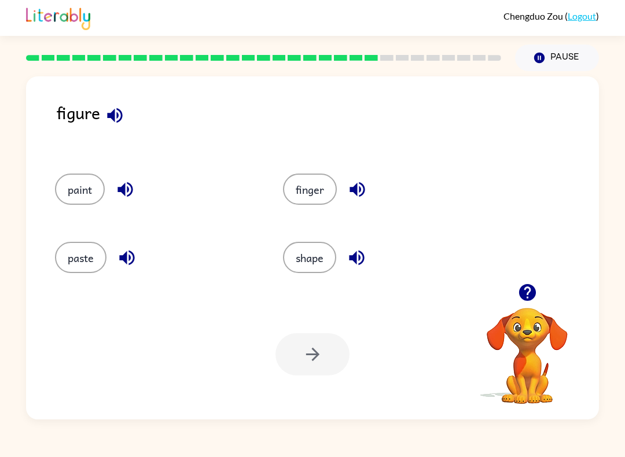
click at [129, 260] on icon "button" at bounding box center [127, 258] width 20 height 20
click at [346, 266] on button "button" at bounding box center [357, 258] width 30 height 30
click at [348, 189] on icon "button" at bounding box center [357, 189] width 20 height 20
click at [114, 108] on icon "button" at bounding box center [115, 115] width 20 height 20
click at [119, 194] on icon "button" at bounding box center [125, 189] width 20 height 20
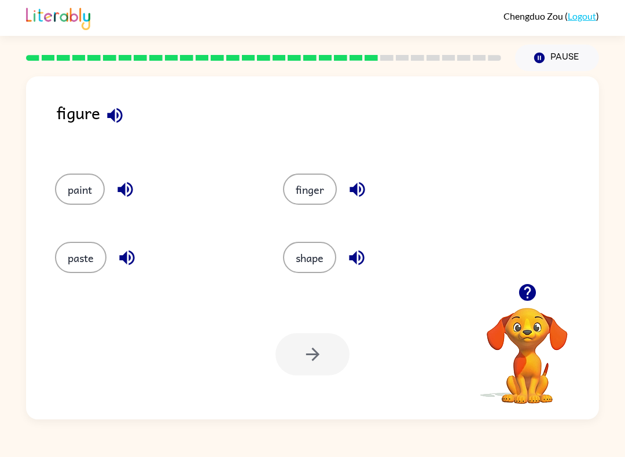
click at [119, 269] on button "button" at bounding box center [127, 258] width 30 height 30
click at [365, 188] on icon "button" at bounding box center [357, 189] width 20 height 20
click at [364, 182] on icon "button" at bounding box center [357, 189] width 20 height 20
click at [359, 273] on button "button" at bounding box center [357, 258] width 30 height 30
click at [359, 166] on div "finger" at bounding box center [375, 186] width 228 height 68
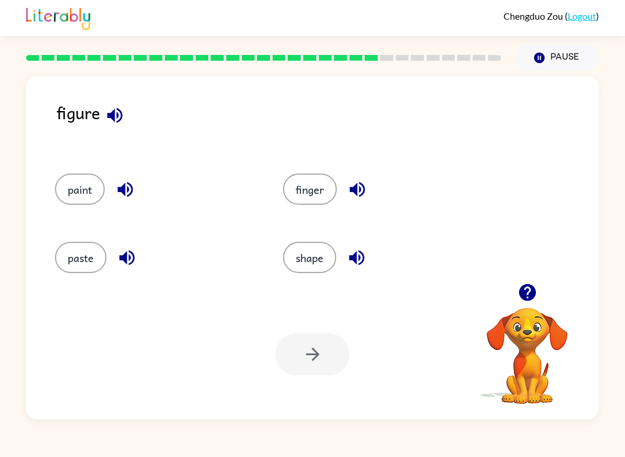
click at [324, 182] on button "finger" at bounding box center [310, 189] width 54 height 31
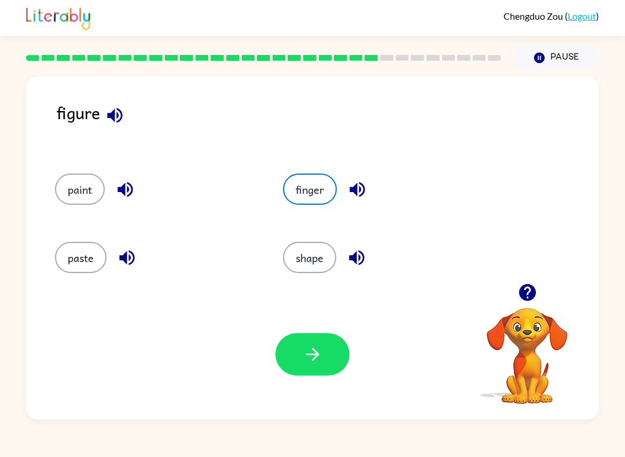
click at [325, 360] on button "button" at bounding box center [313, 354] width 74 height 42
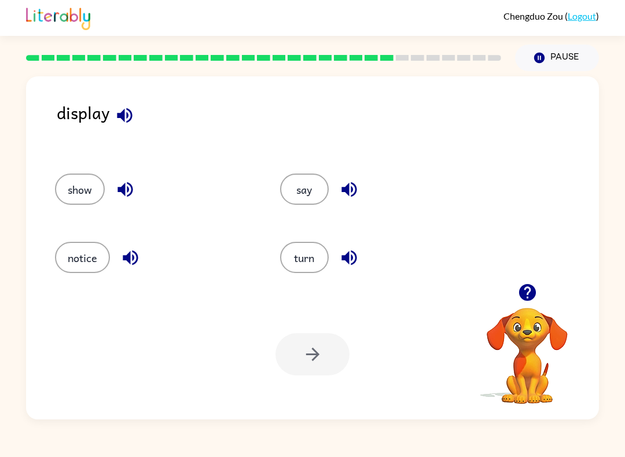
click at [138, 120] on button "button" at bounding box center [125, 116] width 30 height 30
click at [140, 121] on div "display" at bounding box center [328, 125] width 542 height 51
click at [128, 204] on button "button" at bounding box center [126, 190] width 30 height 30
click at [139, 251] on icon "button" at bounding box center [130, 258] width 20 height 20
click at [347, 198] on icon "button" at bounding box center [349, 189] width 20 height 20
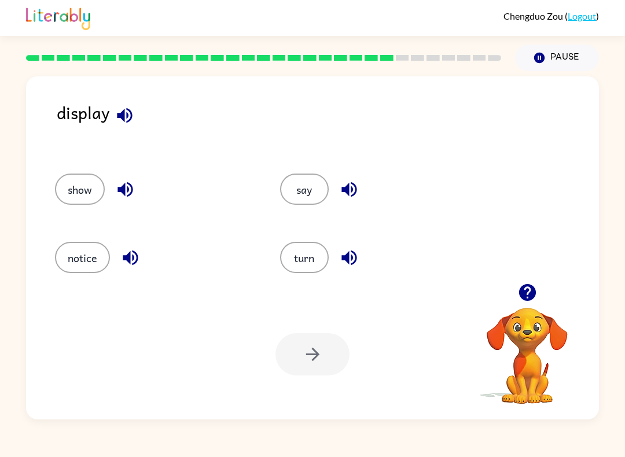
click at [354, 262] on icon "button" at bounding box center [349, 258] width 20 height 20
click at [90, 195] on button "show" at bounding box center [80, 189] width 50 height 31
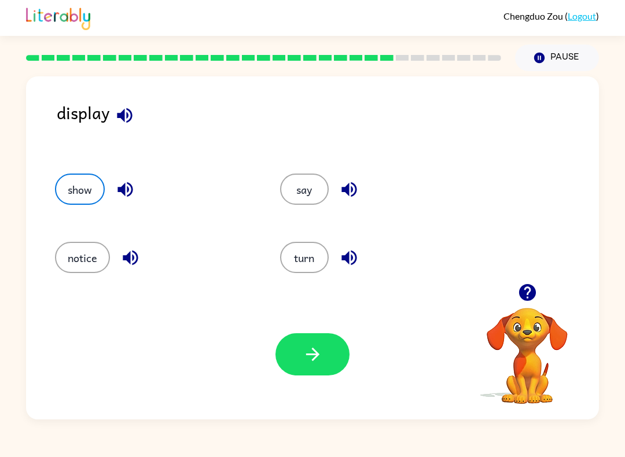
click at [315, 364] on icon "button" at bounding box center [313, 354] width 20 height 20
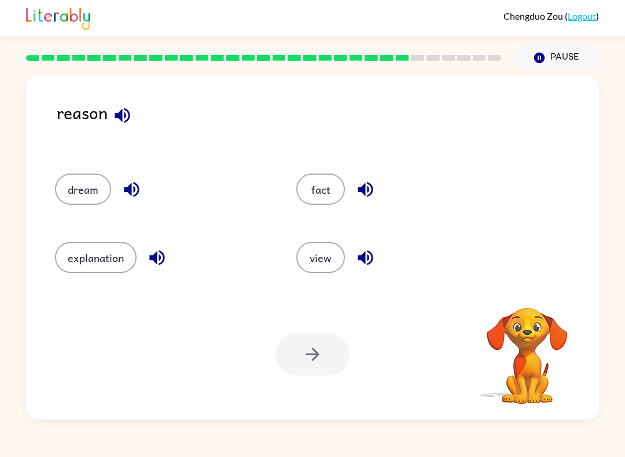
click at [104, 122] on div "reason" at bounding box center [328, 125] width 542 height 51
click at [136, 118] on button "button" at bounding box center [123, 116] width 30 height 30
click at [364, 186] on icon "button" at bounding box center [365, 189] width 15 height 15
click at [366, 272] on button "button" at bounding box center [366, 258] width 30 height 30
click at [166, 260] on icon "button" at bounding box center [157, 258] width 20 height 20
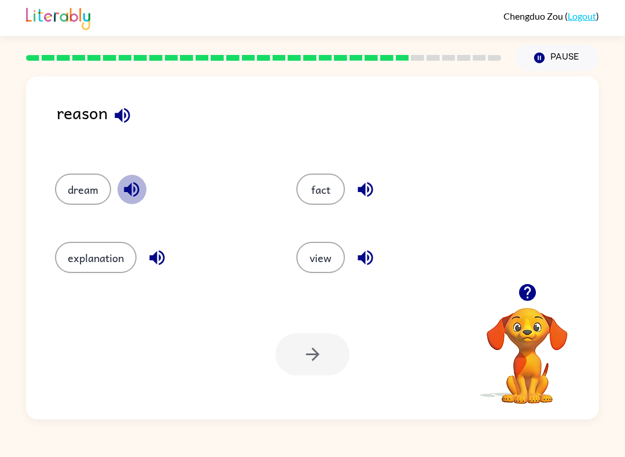
click at [138, 188] on icon "button" at bounding box center [131, 189] width 15 height 15
click at [125, 269] on button "explanation" at bounding box center [96, 257] width 82 height 31
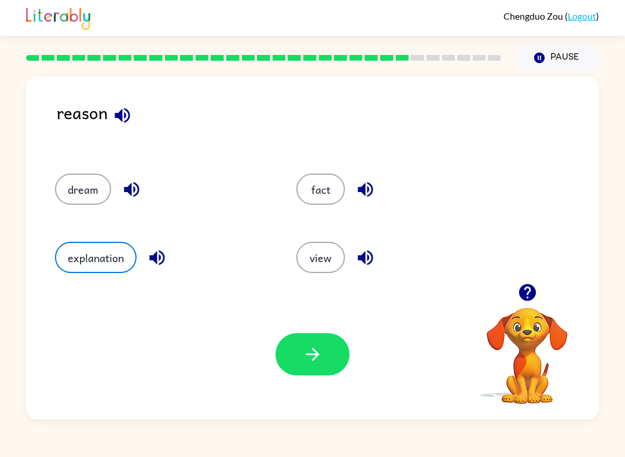
click at [228, 341] on div "Your browser must support playing .mp4 files to use Literably. Please try using…" at bounding box center [312, 354] width 573 height 130
click at [263, 347] on div "Your browser must support playing .mp4 files to use Literably. Please try using…" at bounding box center [312, 354] width 573 height 130
click at [284, 353] on button "button" at bounding box center [313, 354] width 74 height 42
click at [310, 362] on div at bounding box center [313, 354] width 74 height 42
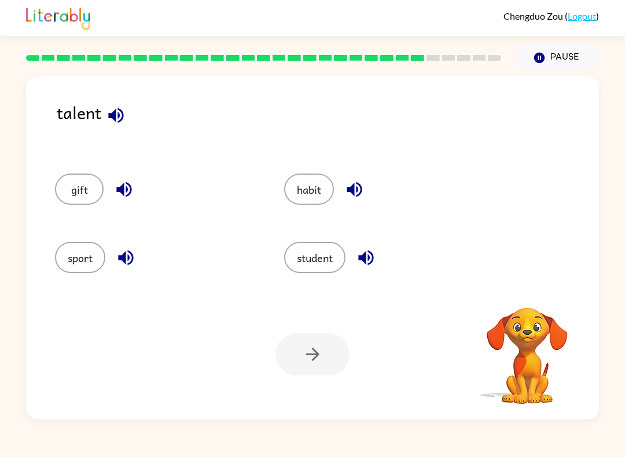
click at [335, 364] on div at bounding box center [313, 354] width 74 height 42
click at [335, 349] on div at bounding box center [313, 354] width 74 height 42
click at [114, 113] on icon "button" at bounding box center [115, 115] width 15 height 15
click at [366, 179] on button "button" at bounding box center [355, 190] width 30 height 30
click at [357, 189] on icon "button" at bounding box center [354, 189] width 20 height 20
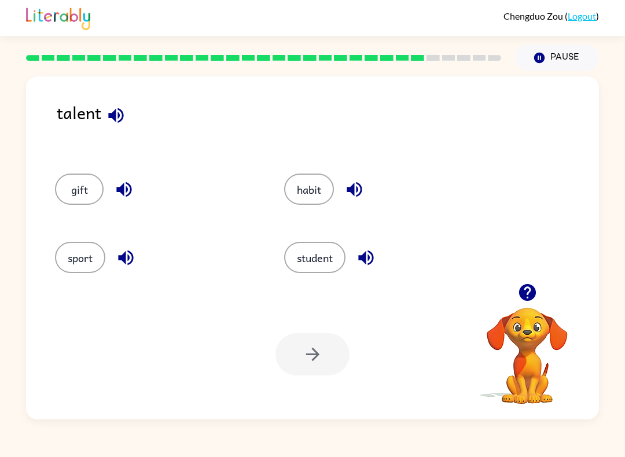
click at [363, 262] on icon "button" at bounding box center [366, 258] width 20 height 20
click at [123, 198] on icon "button" at bounding box center [124, 189] width 20 height 20
click at [140, 261] on button "button" at bounding box center [126, 258] width 30 height 30
click at [354, 190] on icon "button" at bounding box center [354, 189] width 15 height 15
click at [302, 175] on button "habit" at bounding box center [309, 189] width 50 height 31
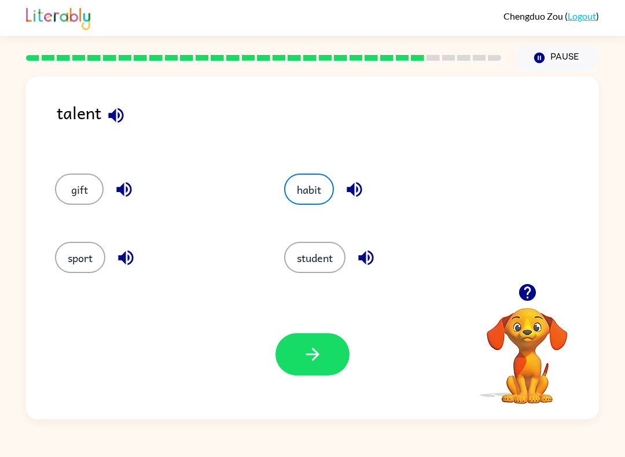
click at [299, 370] on button "button" at bounding box center [313, 354] width 74 height 42
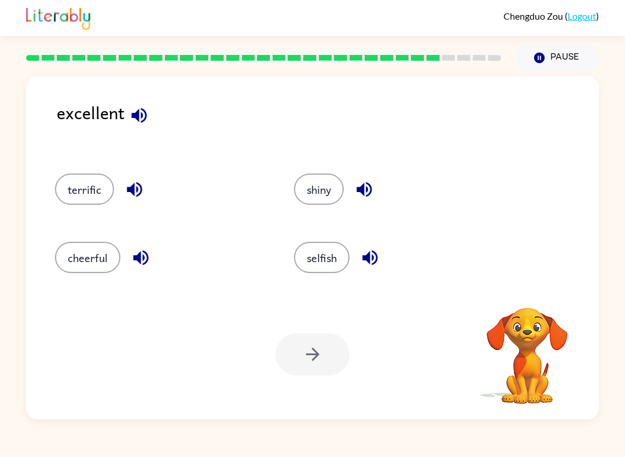
click at [302, 371] on div at bounding box center [313, 354] width 74 height 42
click at [322, 366] on div at bounding box center [313, 354] width 74 height 42
click at [137, 123] on icon "button" at bounding box center [139, 115] width 20 height 20
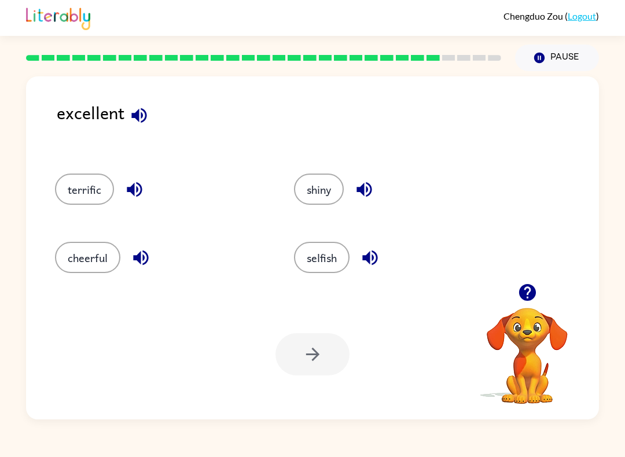
click at [131, 109] on icon "button" at bounding box center [139, 115] width 20 height 20
click at [127, 111] on button "button" at bounding box center [139, 116] width 30 height 30
click at [141, 124] on icon "button" at bounding box center [139, 115] width 20 height 20
click at [140, 112] on icon "button" at bounding box center [139, 115] width 20 height 20
click at [356, 180] on icon "button" at bounding box center [364, 189] width 20 height 20
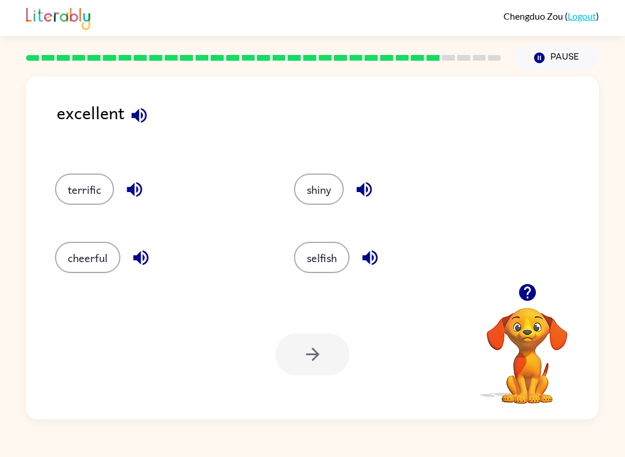
click at [422, 318] on div "Your browser must support playing .mp4 files to use Literably. Please try using…" at bounding box center [312, 354] width 573 height 130
click at [451, 305] on div "Your browser must support playing .mp4 files to use Literably. Please try using…" at bounding box center [312, 354] width 573 height 130
click at [131, 177] on button "button" at bounding box center [135, 190] width 30 height 30
click at [139, 187] on icon "button" at bounding box center [134, 189] width 20 height 20
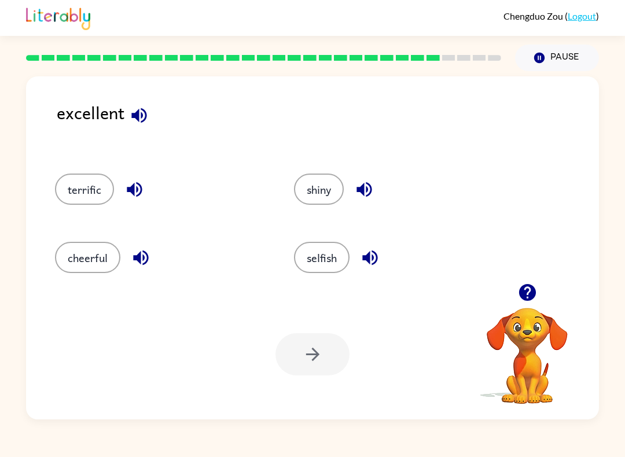
click at [445, 314] on div "Your browser must support playing .mp4 files to use Literably. Please try using…" at bounding box center [312, 354] width 573 height 130
click at [439, 320] on div "Your browser must support playing .mp4 files to use Literably. Please try using…" at bounding box center [312, 354] width 573 height 130
click at [120, 188] on button "button" at bounding box center [135, 190] width 30 height 30
click at [141, 175] on div "terrific" at bounding box center [161, 189] width 212 height 31
click at [145, 256] on icon "button" at bounding box center [141, 258] width 20 height 20
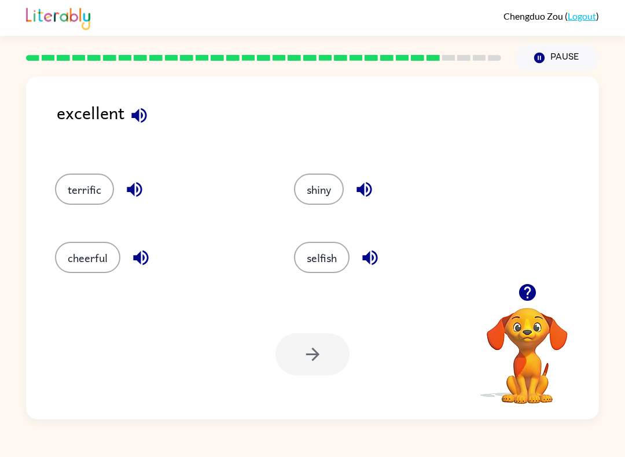
click at [132, 123] on icon "button" at bounding box center [139, 115] width 20 height 20
click at [134, 192] on icon "button" at bounding box center [134, 189] width 15 height 15
click at [152, 265] on button "button" at bounding box center [141, 258] width 30 height 30
click at [368, 194] on icon "button" at bounding box center [364, 189] width 20 height 20
click at [366, 256] on icon "button" at bounding box center [369, 258] width 15 height 15
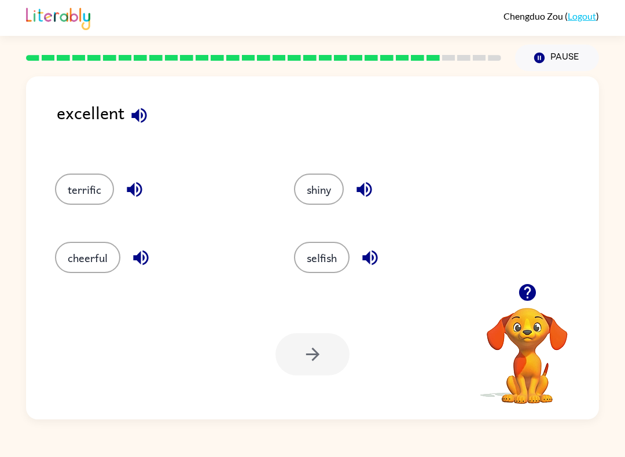
click at [126, 195] on icon "button" at bounding box center [134, 189] width 20 height 20
click at [401, 353] on div "Your browser must support playing .mp4 files to use Literably. Please try using…" at bounding box center [312, 354] width 573 height 130
click at [380, 348] on div "Your browser must support playing .mp4 files to use Literably. Please try using…" at bounding box center [312, 354] width 573 height 130
click at [380, 347] on div "Your browser must support playing .mp4 files to use Literably. Please try using…" at bounding box center [312, 354] width 573 height 130
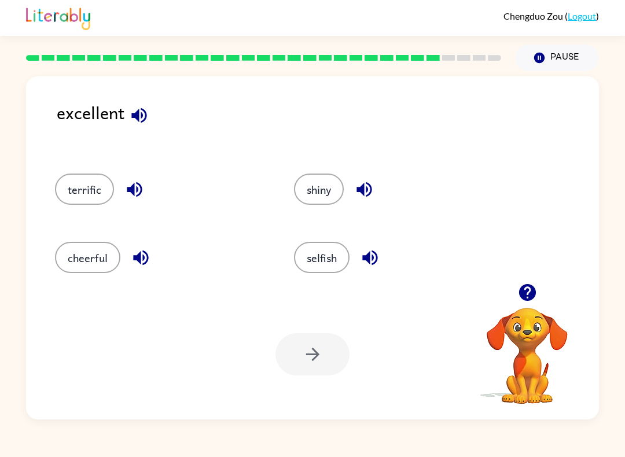
click at [80, 175] on button "terrific" at bounding box center [84, 189] width 59 height 31
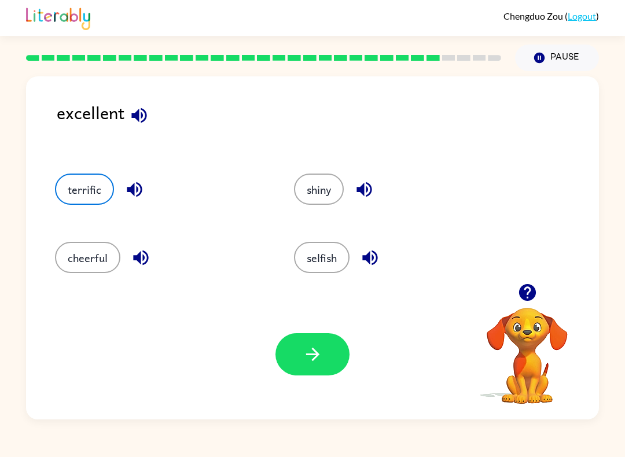
click at [319, 361] on icon "button" at bounding box center [313, 354] width 20 height 20
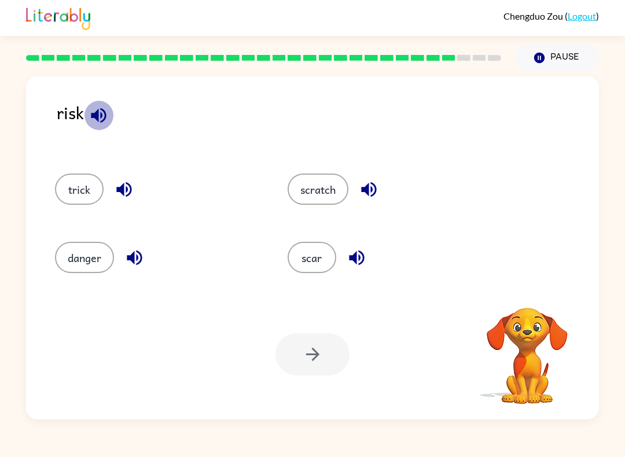
click at [90, 124] on icon "button" at bounding box center [99, 115] width 20 height 20
click at [126, 186] on icon "button" at bounding box center [124, 189] width 20 height 20
click at [375, 192] on icon "button" at bounding box center [369, 189] width 20 height 20
click at [111, 264] on button "danger" at bounding box center [84, 257] width 59 height 31
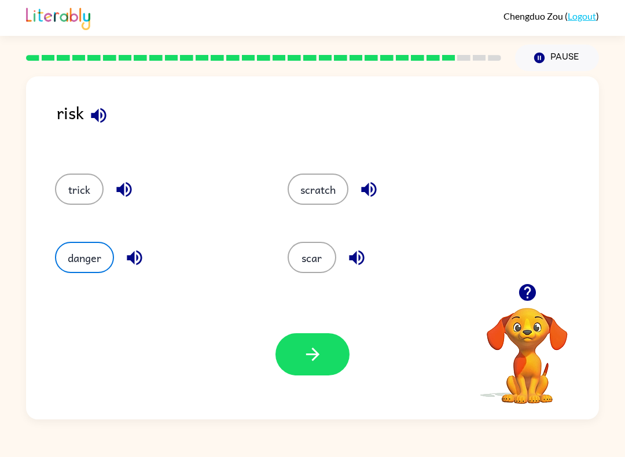
click at [123, 255] on button "button" at bounding box center [135, 258] width 30 height 30
click at [350, 262] on icon "button" at bounding box center [357, 258] width 20 height 20
click at [75, 255] on button "danger" at bounding box center [84, 257] width 59 height 31
click at [315, 358] on icon "button" at bounding box center [312, 354] width 13 height 13
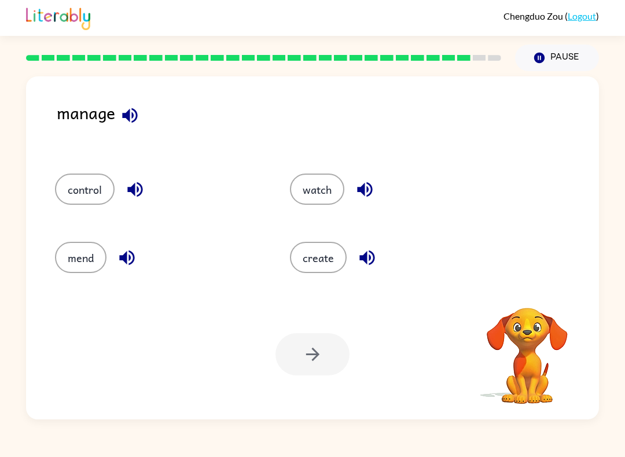
click at [135, 123] on icon "button" at bounding box center [130, 115] width 20 height 20
click at [142, 192] on icon "button" at bounding box center [134, 189] width 15 height 15
click at [131, 261] on icon "button" at bounding box center [127, 258] width 20 height 20
click at [386, 185] on div "watch" at bounding box center [394, 189] width 208 height 31
click at [364, 197] on icon "button" at bounding box center [365, 189] width 20 height 20
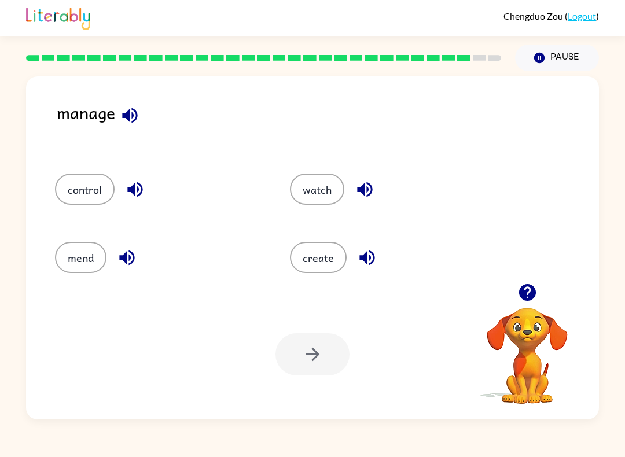
click at [372, 259] on icon "button" at bounding box center [367, 258] width 20 height 20
click at [131, 104] on button "button" at bounding box center [130, 116] width 30 height 30
click at [135, 201] on button "button" at bounding box center [135, 190] width 30 height 30
click at [101, 259] on button "mend" at bounding box center [81, 257] width 52 height 31
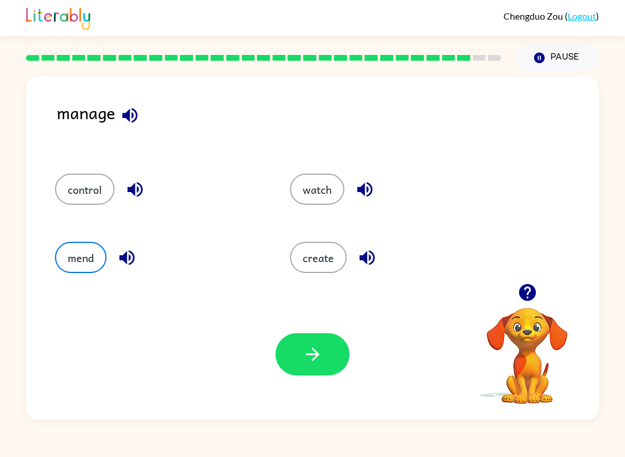
click at [131, 258] on icon "button" at bounding box center [126, 258] width 15 height 15
click at [369, 188] on icon "button" at bounding box center [365, 189] width 20 height 20
click at [371, 189] on icon "button" at bounding box center [365, 189] width 20 height 20
click at [361, 259] on icon "button" at bounding box center [367, 258] width 15 height 15
click at [119, 115] on button "button" at bounding box center [130, 116] width 30 height 30
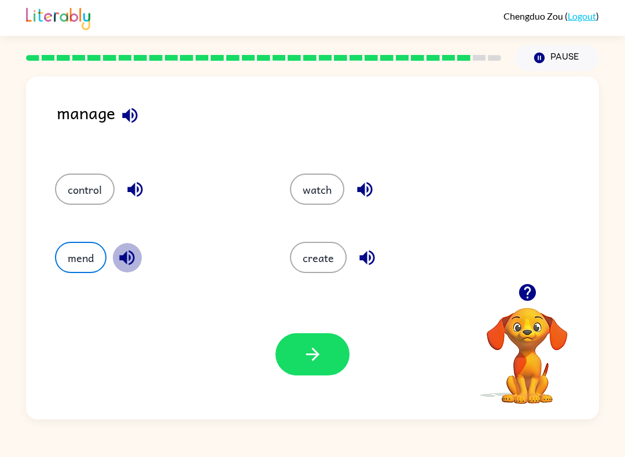
click at [120, 248] on icon "button" at bounding box center [127, 258] width 20 height 20
click at [100, 269] on button "mend" at bounding box center [81, 257] width 52 height 31
click at [314, 369] on button "button" at bounding box center [313, 354] width 74 height 42
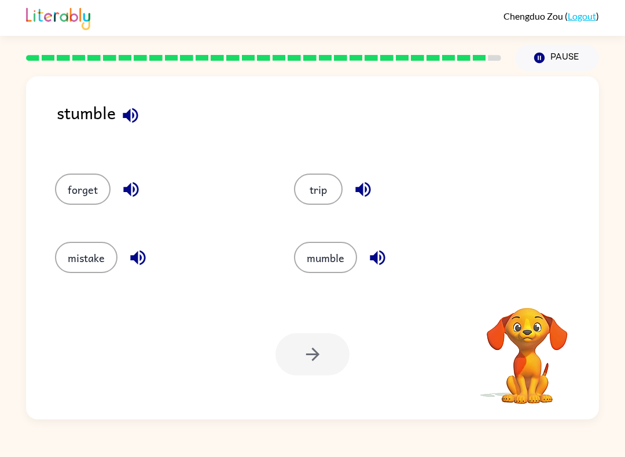
click at [130, 120] on icon "button" at bounding box center [130, 115] width 15 height 15
click at [129, 194] on icon "button" at bounding box center [130, 189] width 15 height 15
click at [150, 260] on button "button" at bounding box center [138, 258] width 30 height 30
click at [148, 263] on icon "button" at bounding box center [138, 258] width 20 height 20
click at [130, 183] on icon "button" at bounding box center [131, 189] width 20 height 20
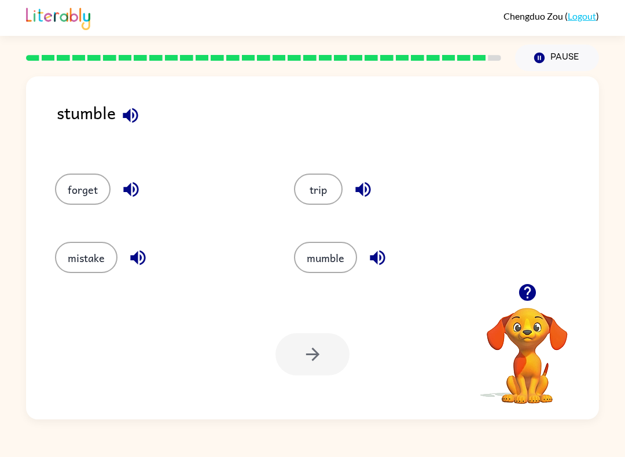
click at [126, 120] on icon "button" at bounding box center [130, 115] width 20 height 20
click at [124, 192] on icon "button" at bounding box center [130, 189] width 15 height 15
click at [139, 258] on icon "button" at bounding box center [138, 258] width 20 height 20
click at [126, 191] on icon "button" at bounding box center [130, 189] width 15 height 15
click at [373, 189] on button "button" at bounding box center [364, 190] width 30 height 30
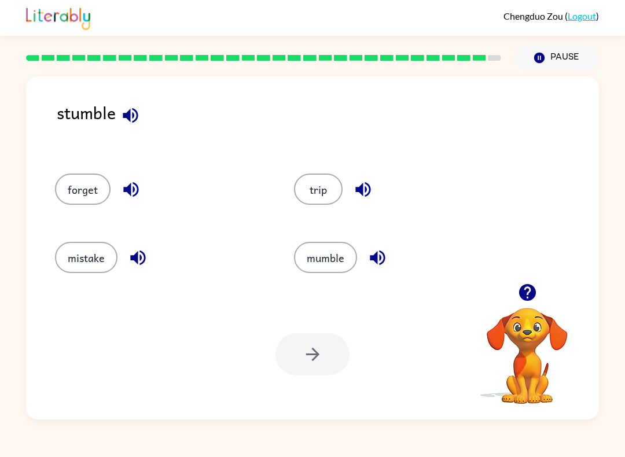
click at [380, 256] on icon "button" at bounding box center [377, 258] width 15 height 15
click at [150, 261] on button "button" at bounding box center [138, 258] width 30 height 30
click at [142, 260] on icon "button" at bounding box center [138, 258] width 20 height 20
click at [368, 186] on icon "button" at bounding box center [362, 189] width 15 height 15
click at [123, 200] on icon "button" at bounding box center [131, 189] width 20 height 20
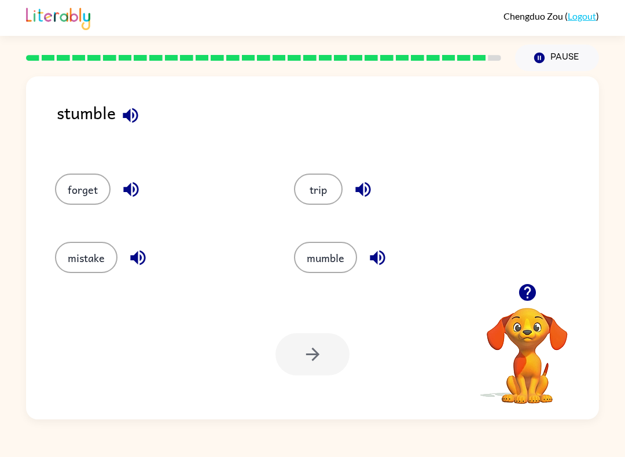
click at [133, 259] on icon "button" at bounding box center [137, 258] width 15 height 15
click at [355, 256] on button "mumble" at bounding box center [325, 257] width 63 height 31
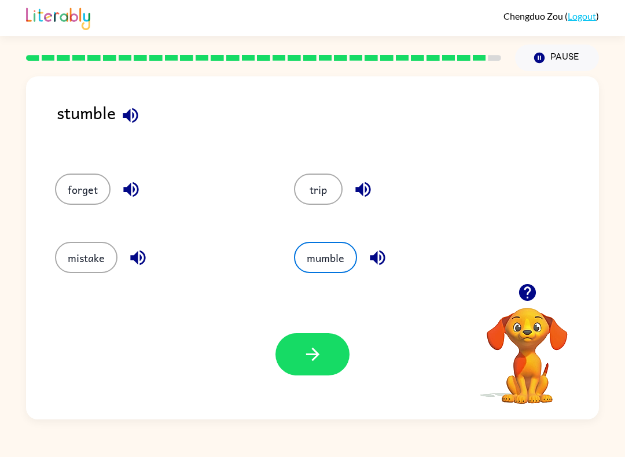
click at [373, 273] on button "button" at bounding box center [378, 258] width 30 height 30
click at [130, 97] on div "stumble forget trip mistake mumble Your browser must support playing .mp4 files…" at bounding box center [312, 247] width 573 height 343
click at [122, 122] on icon "button" at bounding box center [130, 115] width 20 height 20
click at [130, 194] on icon "button" at bounding box center [130, 189] width 15 height 15
click at [331, 273] on button "mumble" at bounding box center [325, 257] width 63 height 31
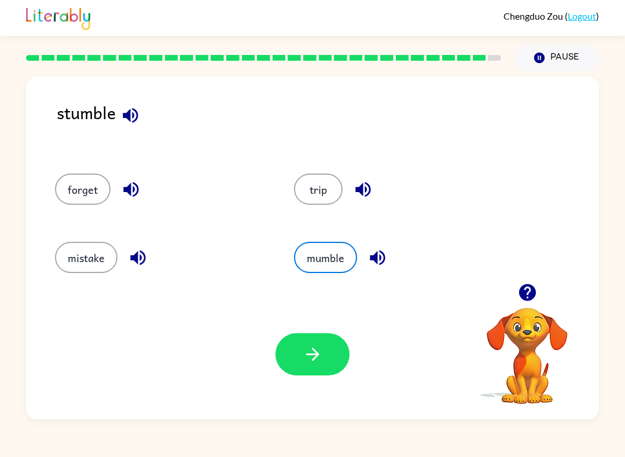
click at [315, 361] on icon "button" at bounding box center [313, 354] width 20 height 20
click at [314, 361] on div at bounding box center [313, 354] width 74 height 42
click at [332, 357] on div at bounding box center [313, 354] width 74 height 42
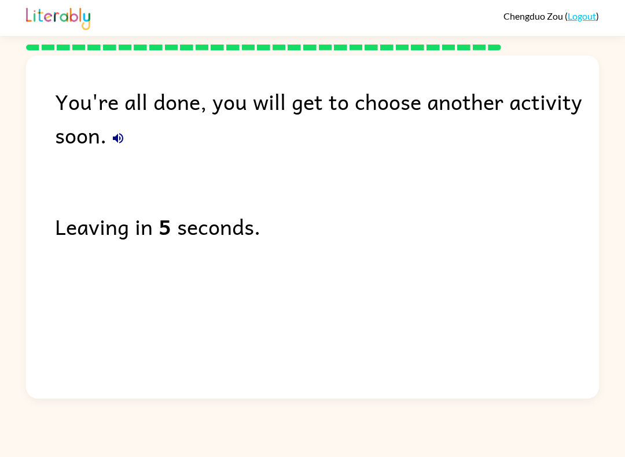
click at [338, 365] on div "You're all done, you will get to choose another activity soon. Leaving in 5 sec…" at bounding box center [312, 225] width 573 height 338
click at [342, 376] on div "You're all done, you will get to choose another activity soon. Leaving in 5 sec…" at bounding box center [312, 225] width 573 height 338
click at [341, 375] on div "You're all done, you will get to choose another activity soon. Leaving in 5 sec…" at bounding box center [312, 225] width 573 height 338
click at [124, 137] on icon "button" at bounding box center [118, 138] width 14 height 14
